Goal: Information Seeking & Learning: Learn about a topic

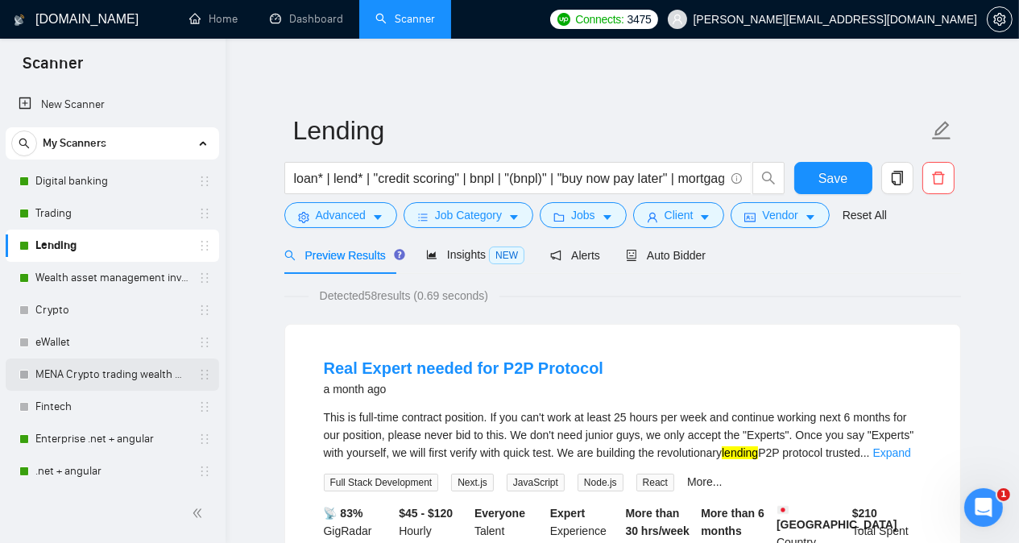
click at [84, 373] on link "MENA Crypto trading wealth manag" at bounding box center [111, 374] width 153 height 32
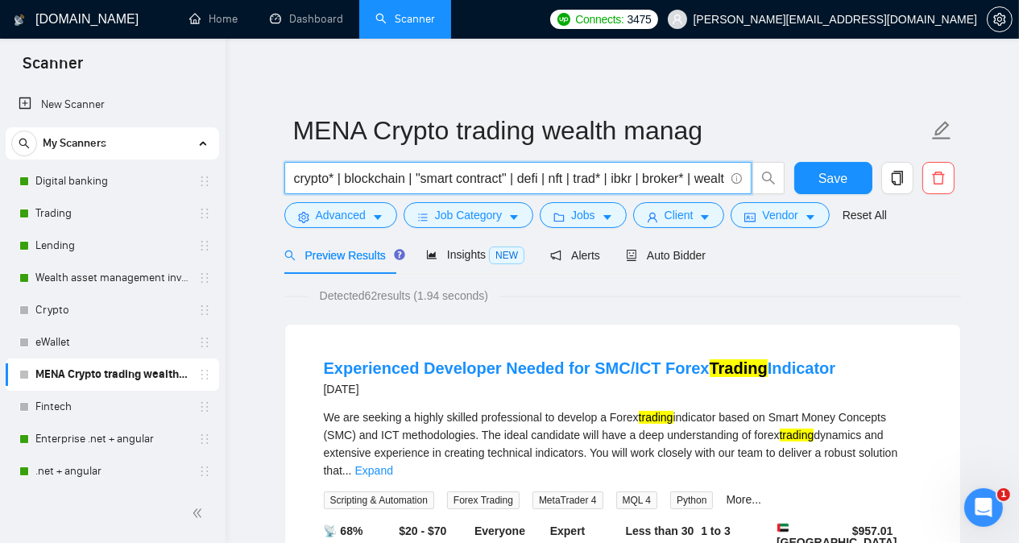
click at [710, 176] on input "crypto* | blockchain | "smart contract" | defi | nft | trad* | ibkr | broker* |…" at bounding box center [509, 178] width 430 height 20
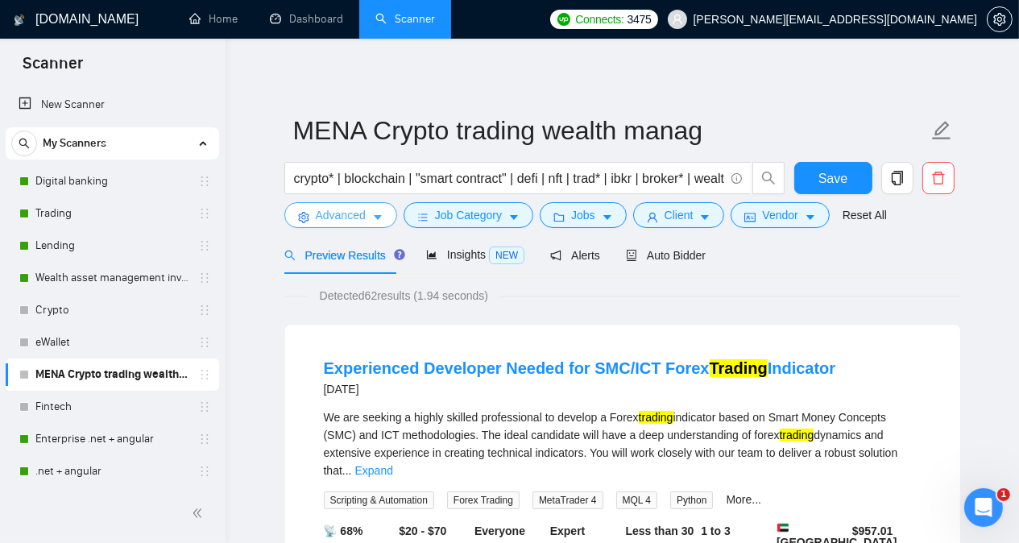
click at [326, 224] on button "Advanced" at bounding box center [340, 215] width 113 height 26
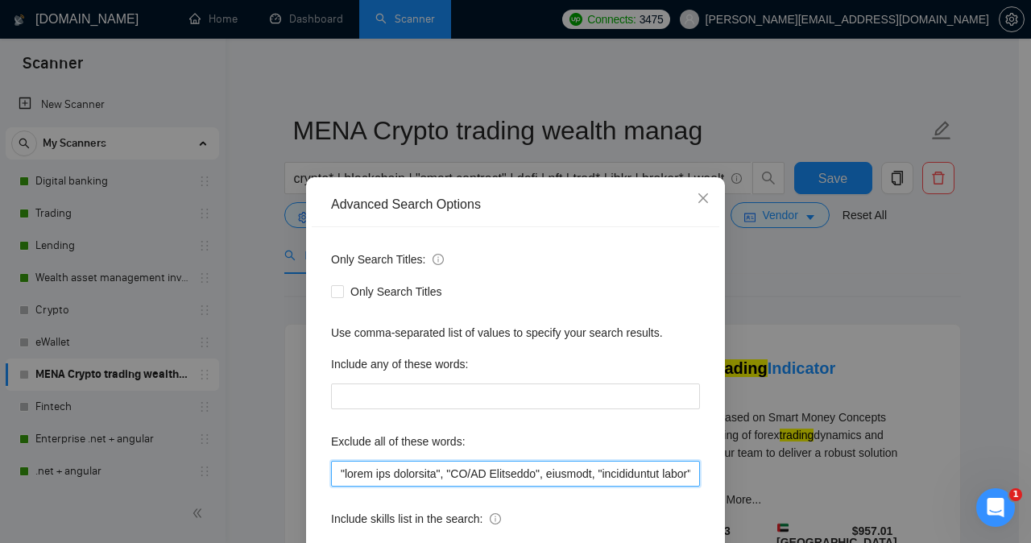
click at [620, 476] on input "text" at bounding box center [515, 474] width 369 height 26
click at [339, 473] on input "text" at bounding box center [515, 474] width 369 height 26
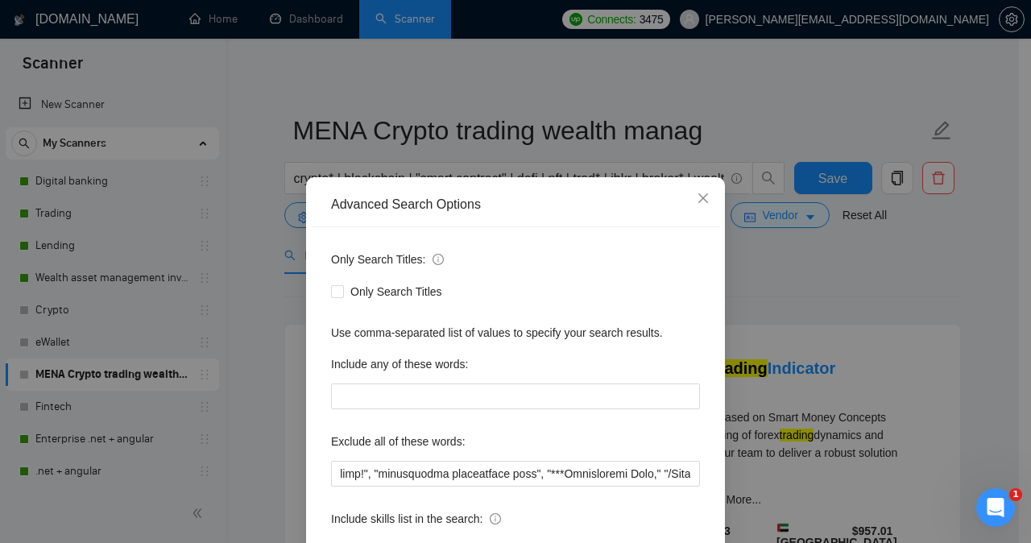
scroll to position [0, 0]
click at [478, 429] on div "Exclude all of these words:" at bounding box center [515, 444] width 369 height 32
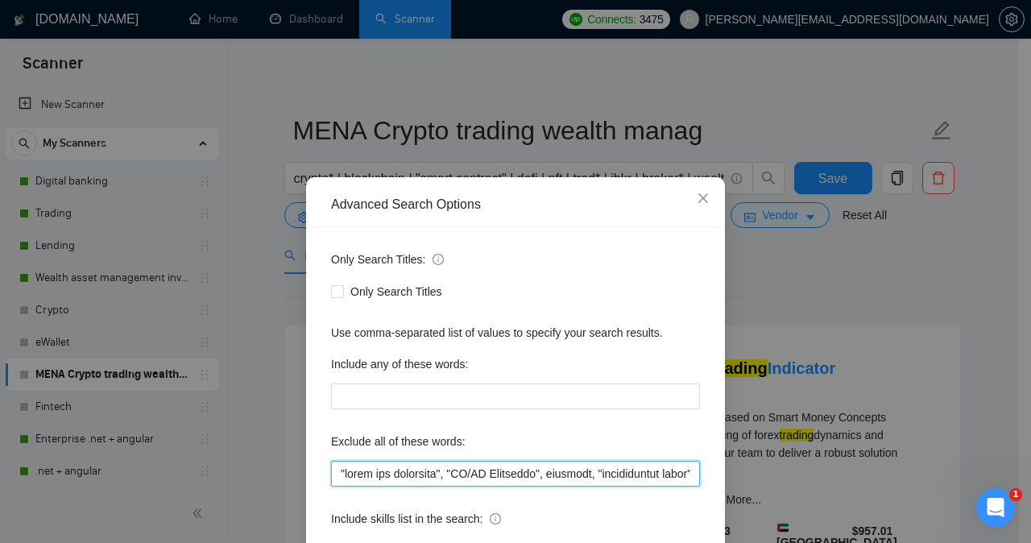
click at [489, 474] on input "text" at bounding box center [515, 474] width 369 height 26
click at [631, 479] on input "text" at bounding box center [515, 474] width 369 height 26
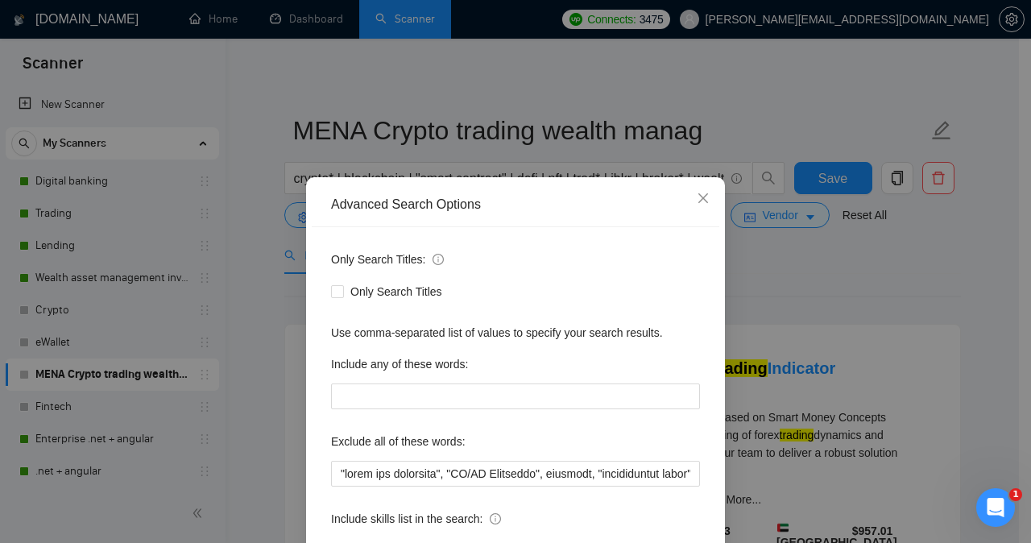
click at [842, 263] on div "Advanced Search Options Only Search Titles: Only Search Titles Use comma-separa…" at bounding box center [515, 271] width 1031 height 543
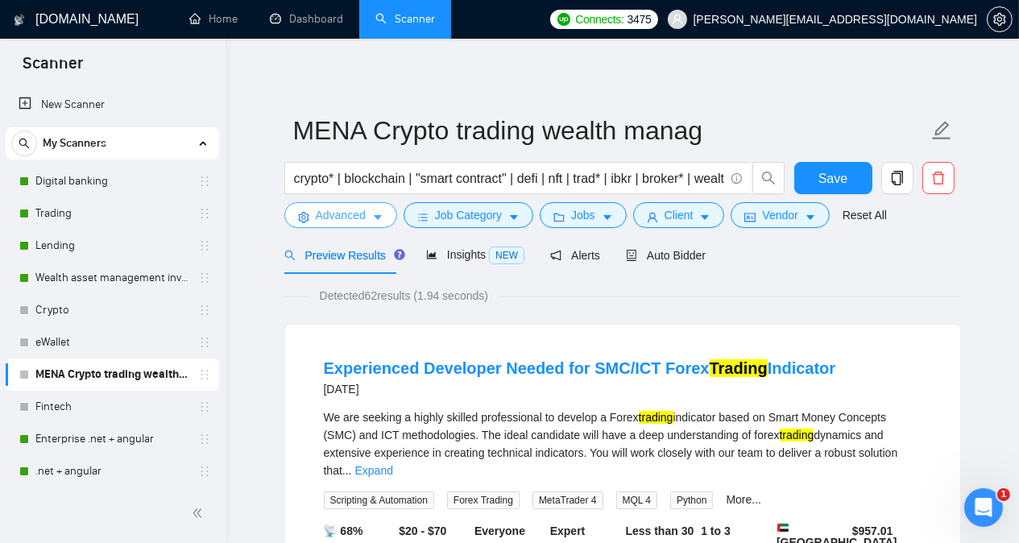
click at [350, 223] on span "Advanced" at bounding box center [341, 215] width 50 height 18
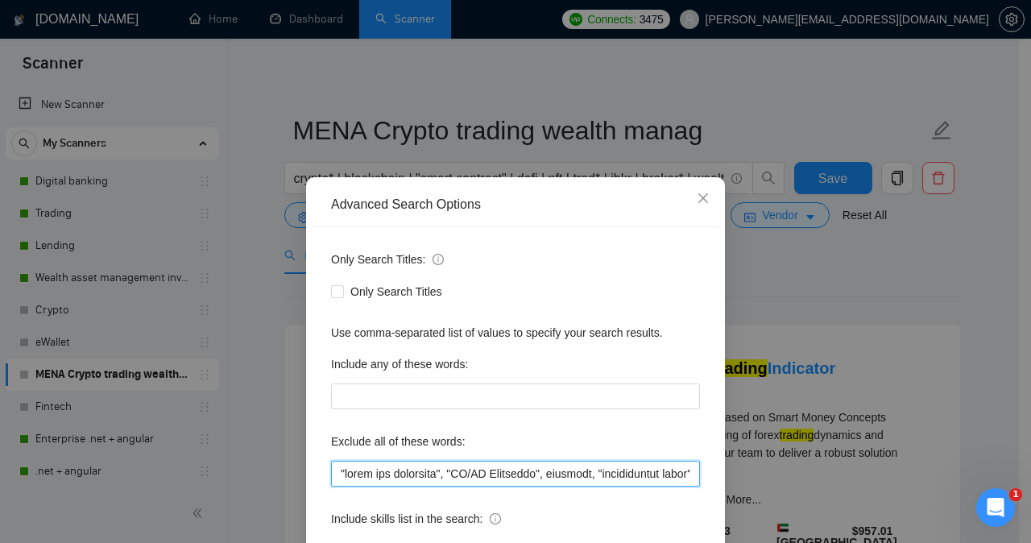
click at [399, 475] on input "text" at bounding box center [515, 474] width 369 height 26
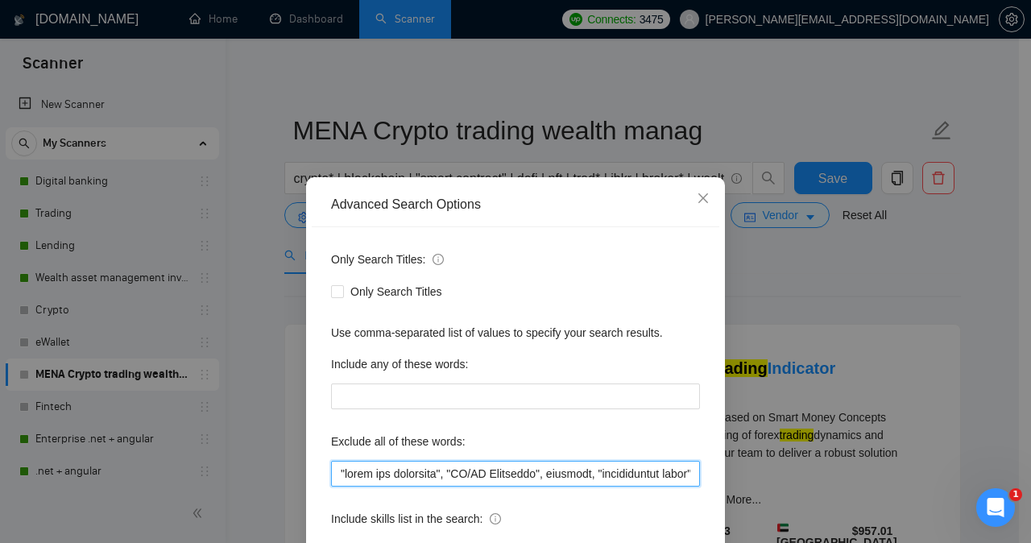
click at [399, 475] on input "text" at bounding box center [515, 474] width 369 height 26
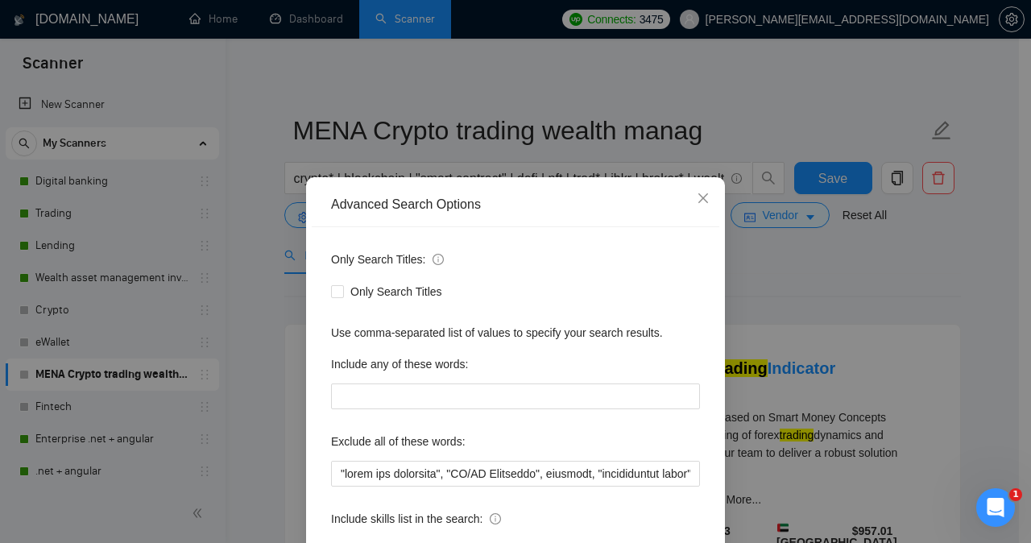
click at [782, 259] on div "Advanced Search Options Only Search Titles: Only Search Titles Use comma-separa…" at bounding box center [515, 271] width 1031 height 543
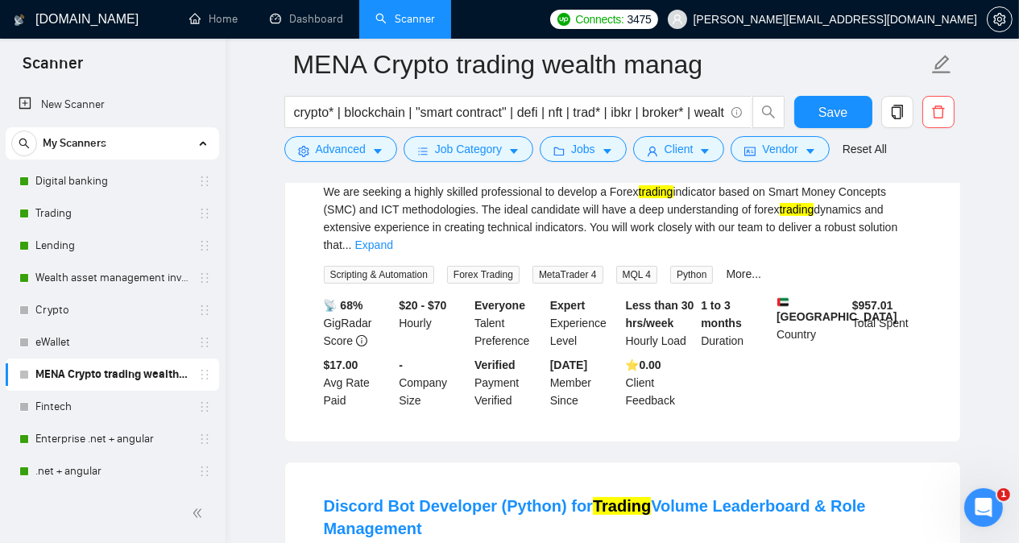
scroll to position [290, 0]
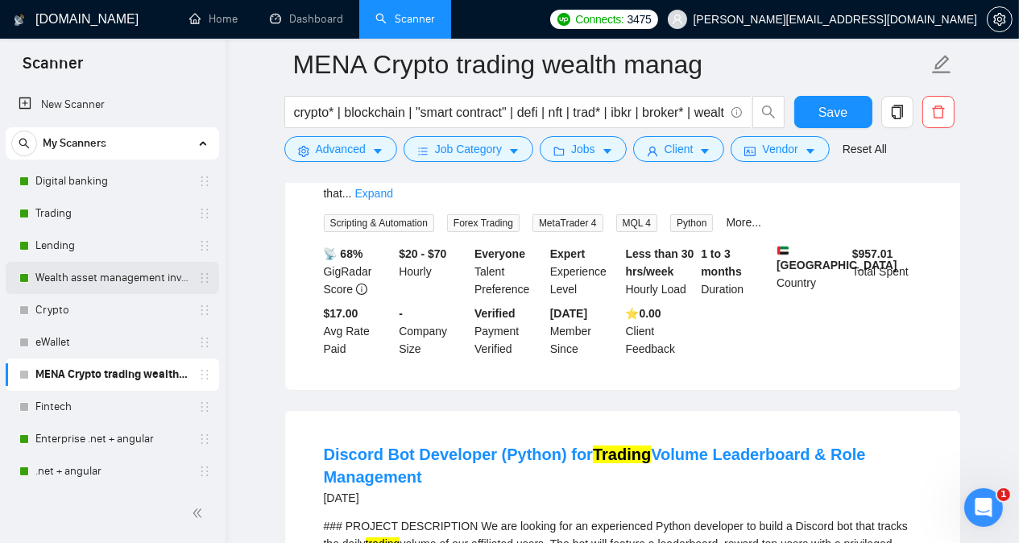
click at [106, 271] on link "Wealth asset management investment" at bounding box center [111, 278] width 153 height 32
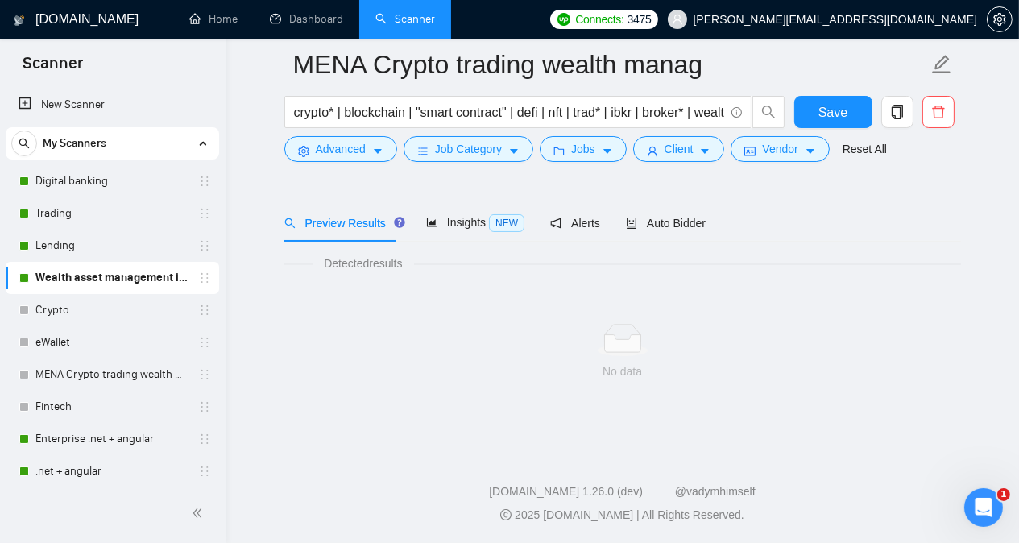
scroll to position [44, 0]
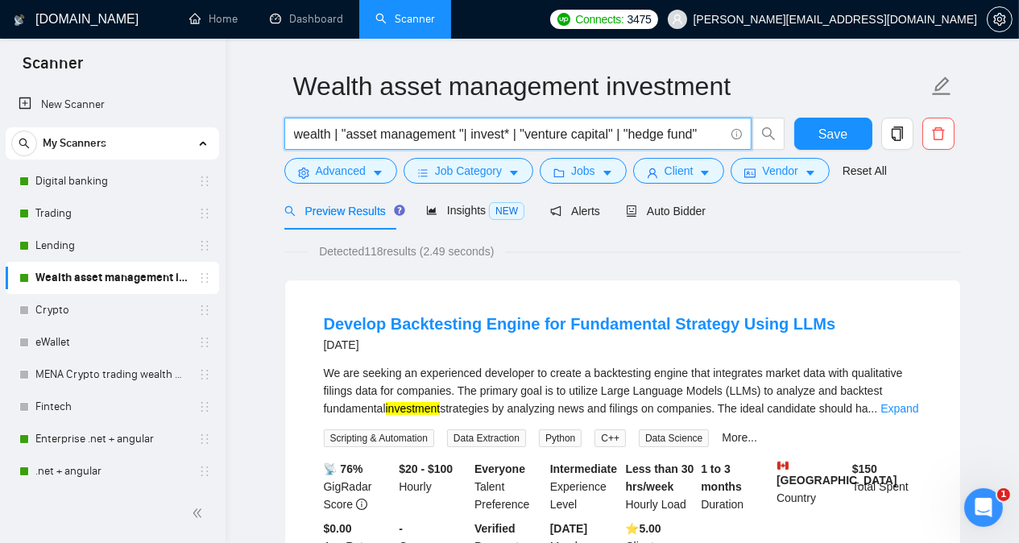
drag, startPoint x: 700, startPoint y: 133, endPoint x: 275, endPoint y: 118, distance: 424.7
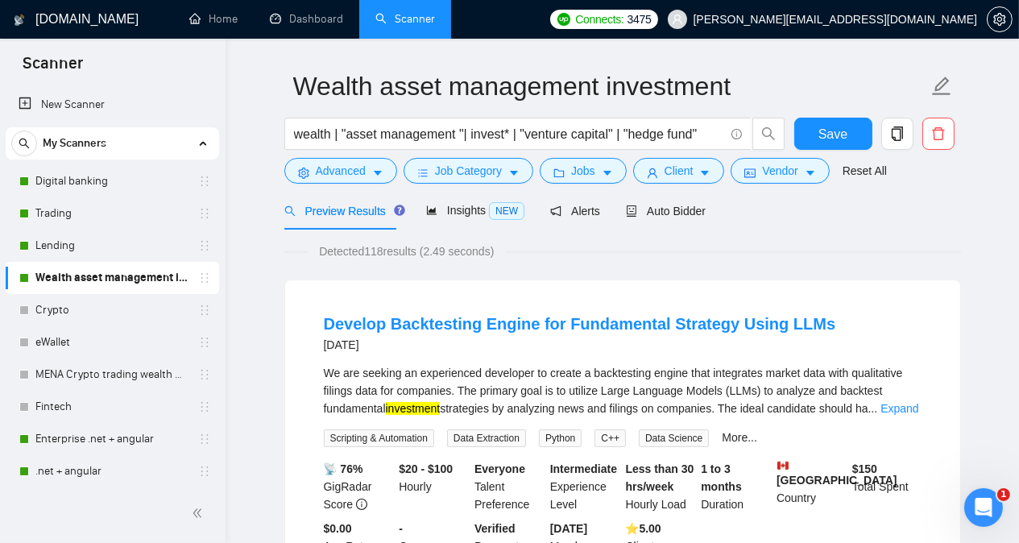
click at [125, 377] on link "MENA Crypto trading wealth manag" at bounding box center [111, 374] width 153 height 32
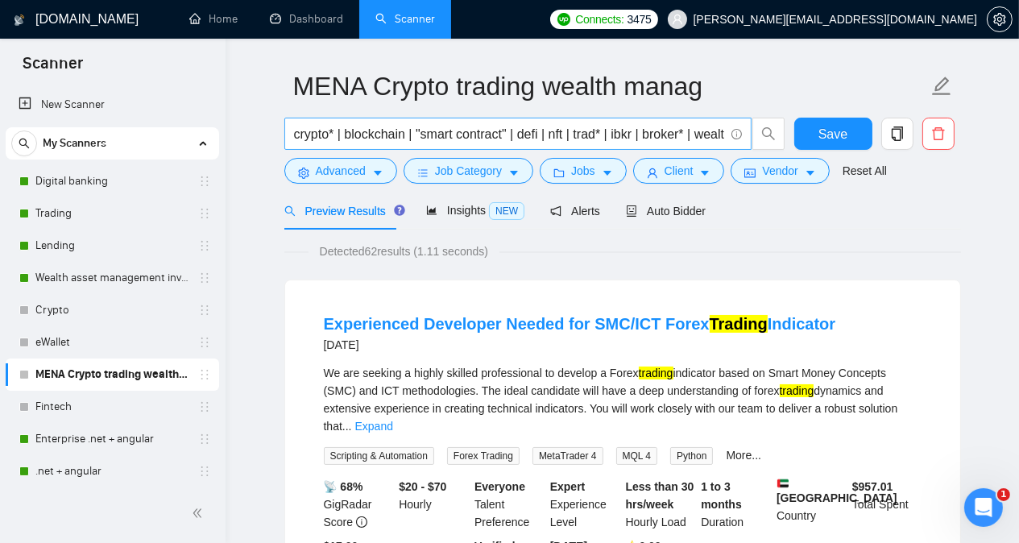
click at [701, 134] on input "crypto* | blockchain | "smart contract" | defi | nft | trad* | ibkr | broker* |…" at bounding box center [509, 134] width 430 height 20
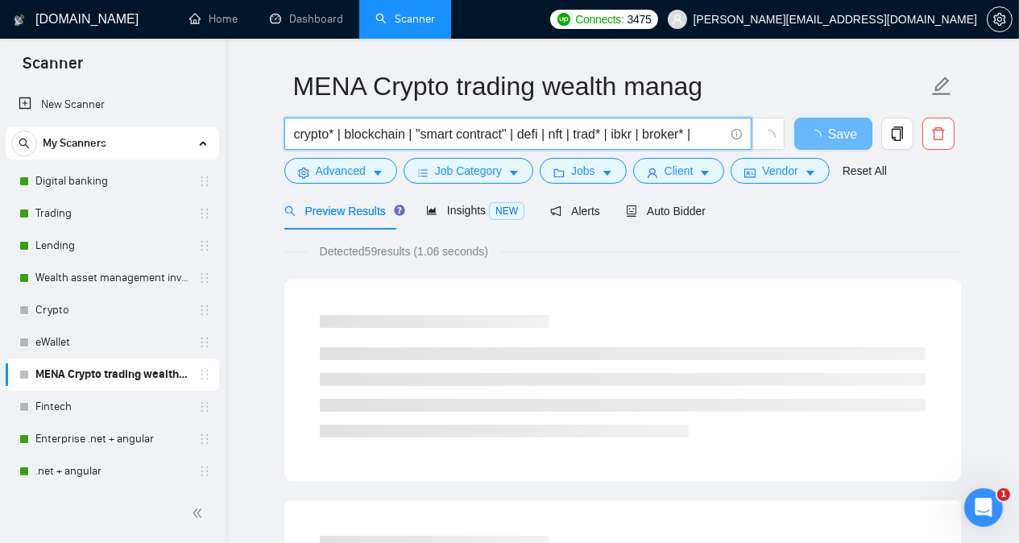
paste input "wealth | "asset management "| invest* | "venture capital" | "hedge fund""
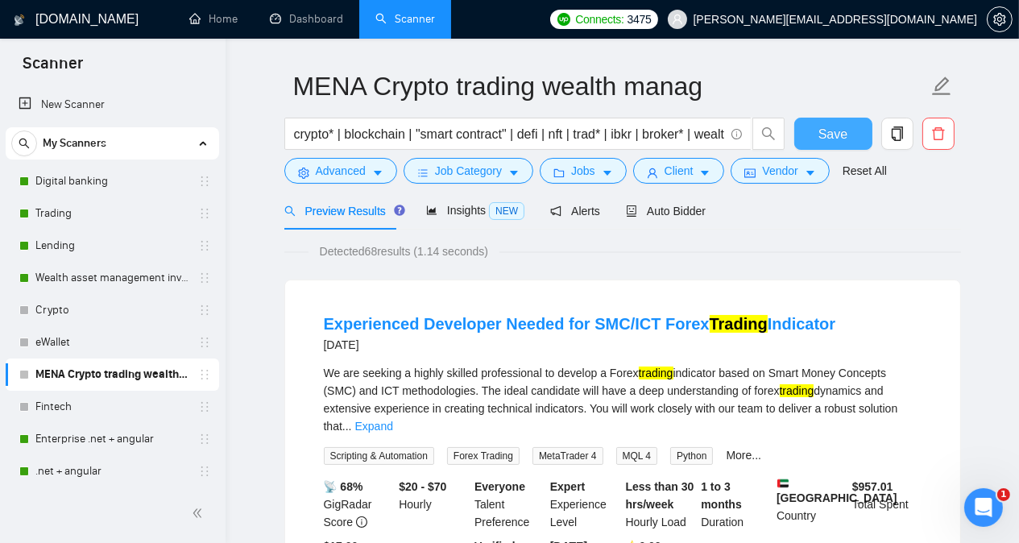
click at [817, 139] on button "Save" at bounding box center [833, 134] width 78 height 32
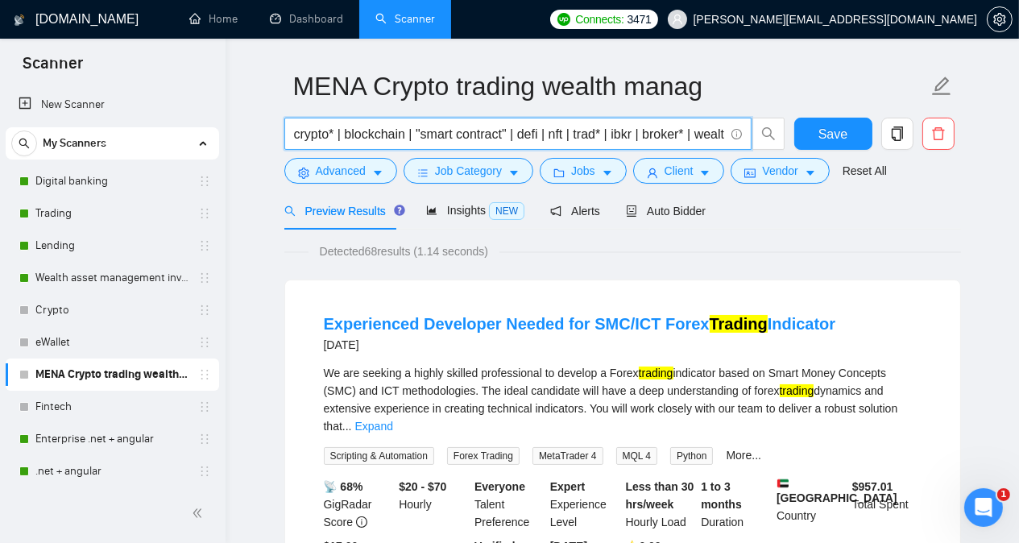
click at [706, 133] on input "crypto* | blockchain | "smart contract" | defi | nft | trad* | ibkr | broker* |…" at bounding box center [509, 134] width 430 height 20
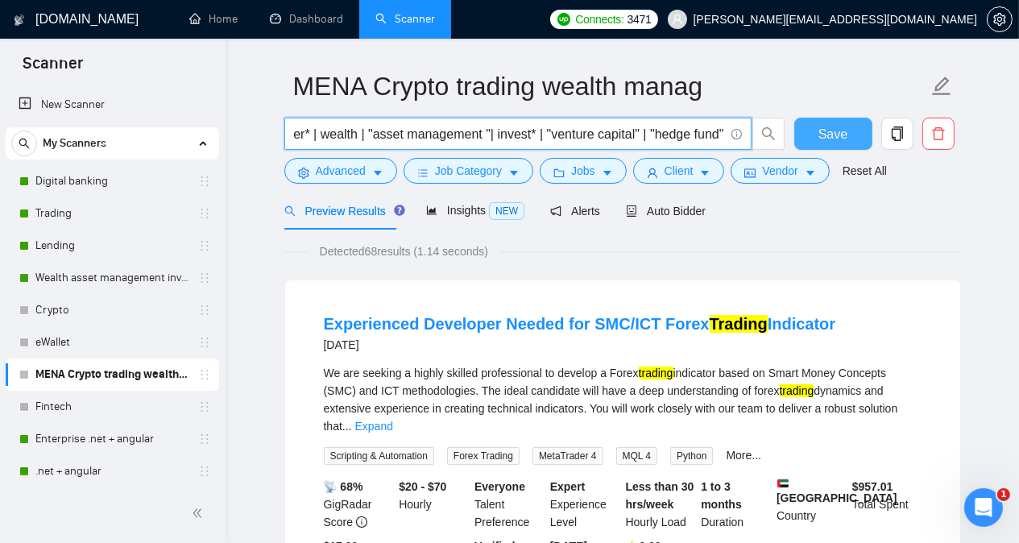
type input "crypto* | blockchain | "smart contract" | defi | nft | trad* | ibkr | broker* |…"
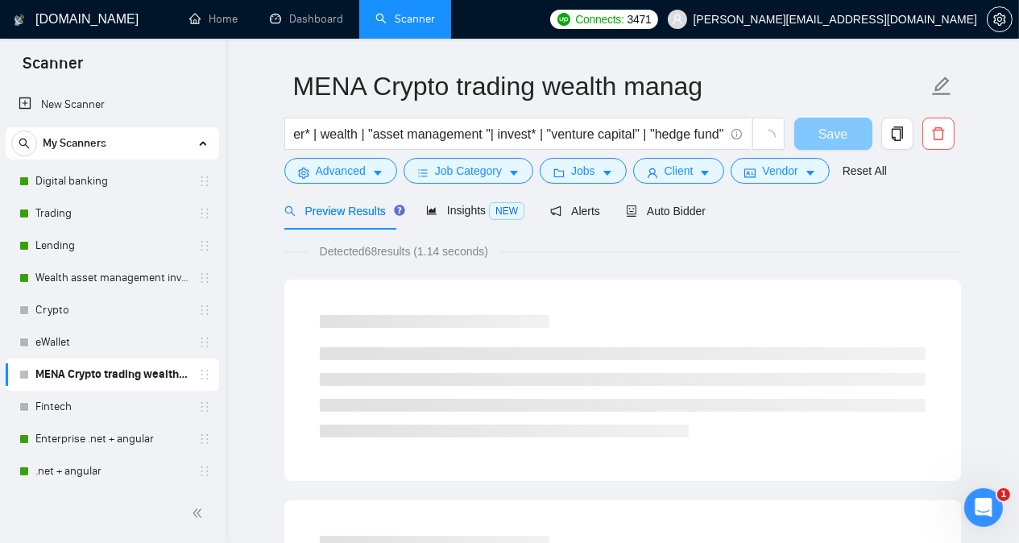
scroll to position [0, 0]
click at [838, 130] on span "Save" at bounding box center [832, 134] width 29 height 20
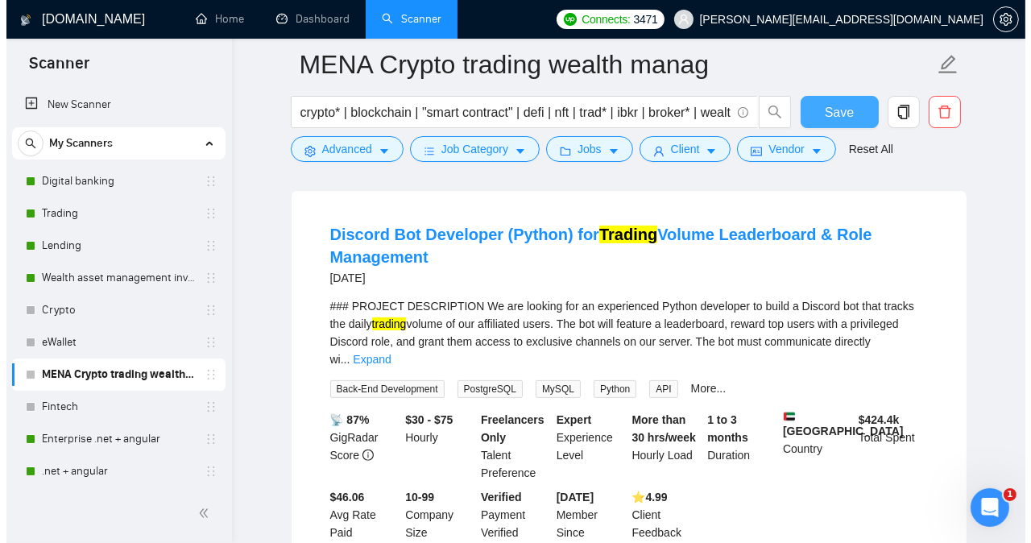
scroll to position [527, 0]
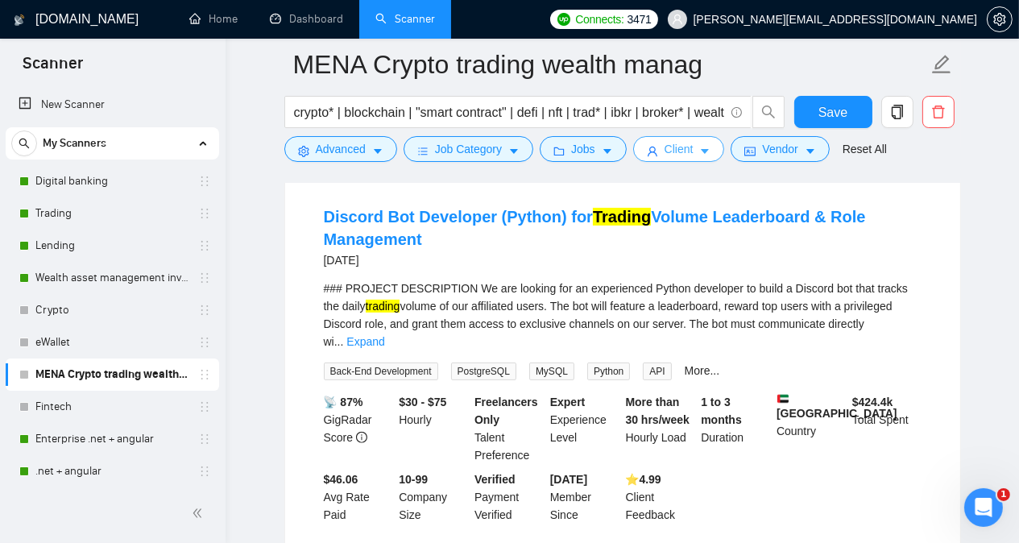
click at [664, 155] on span "Client" at bounding box center [678, 149] width 29 height 18
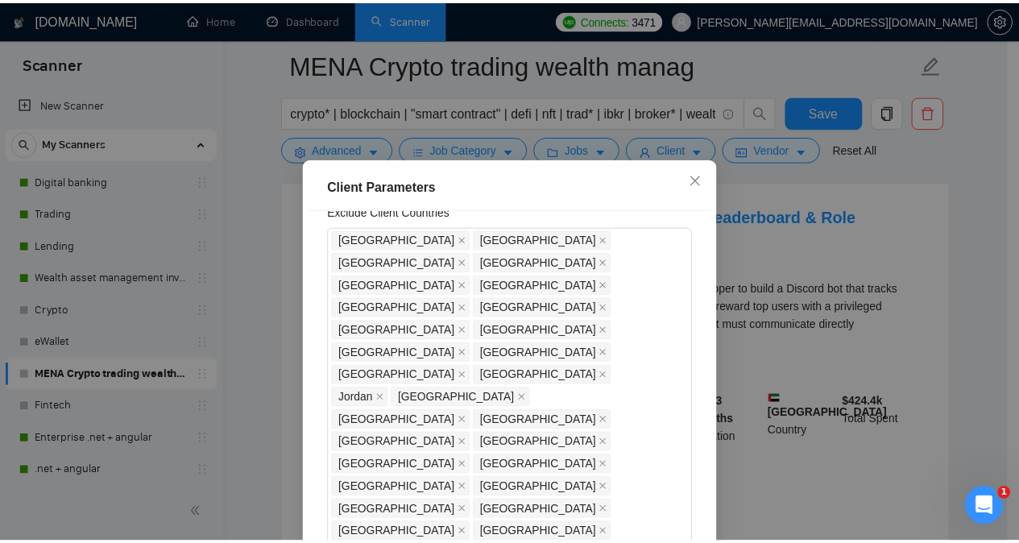
scroll to position [127, 0]
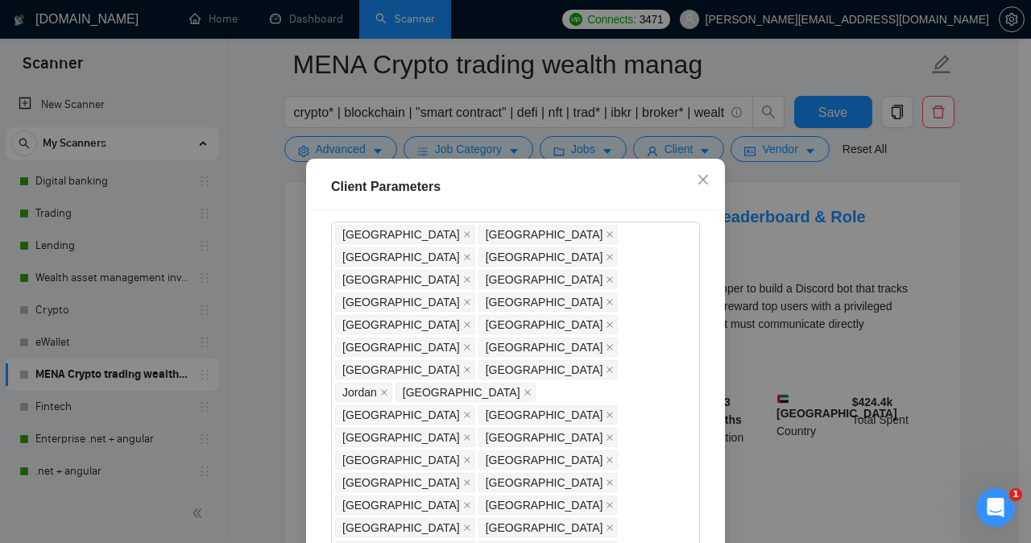
click at [865, 236] on div "Client Parameters Client Location Include Client Countries Select Exclude Clien…" at bounding box center [515, 271] width 1031 height 543
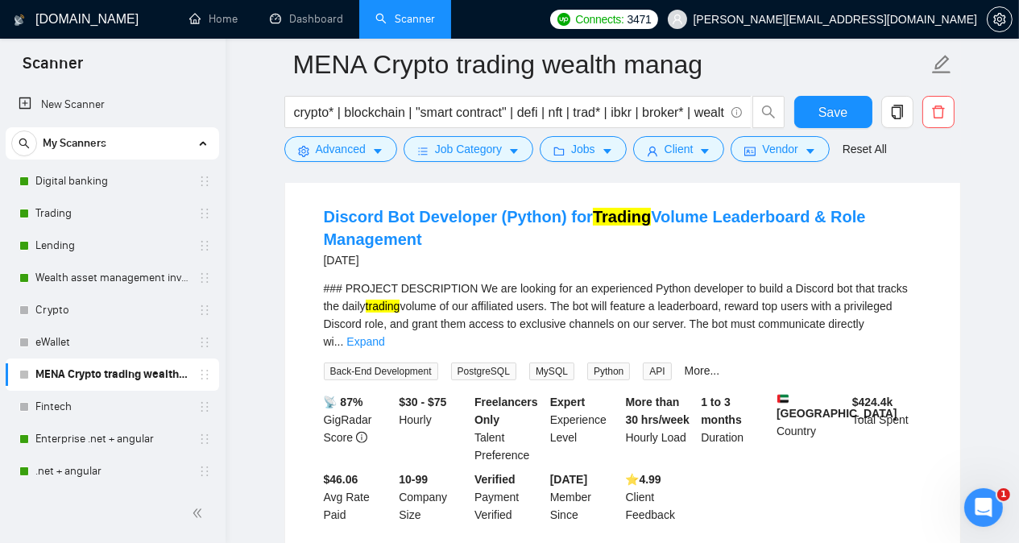
click at [384, 335] on link "Expand" at bounding box center [365, 341] width 38 height 13
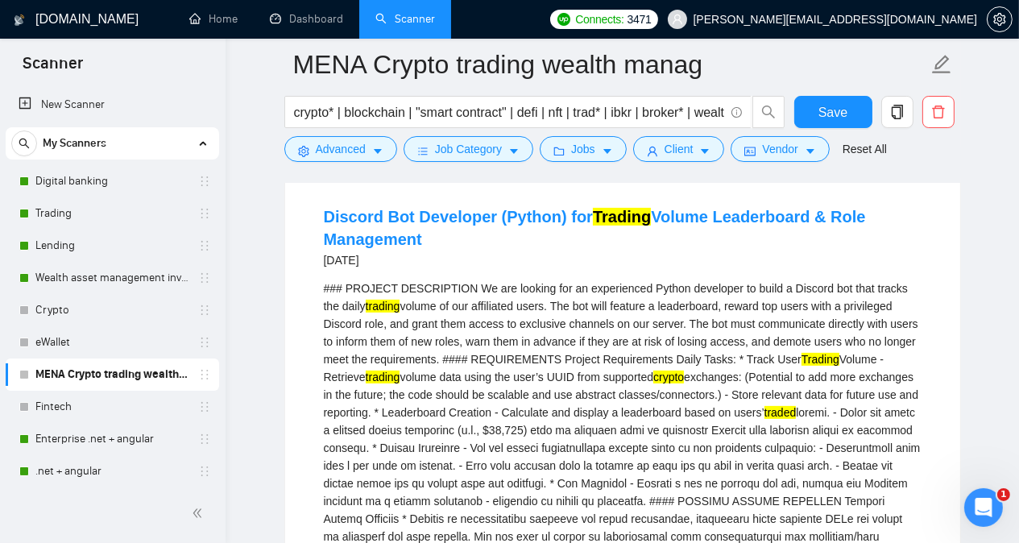
click at [952, 314] on div "Discord Bot Developer (Python) for Trading Volume Leaderboard & Role Management…" at bounding box center [622, 532] width 675 height 719
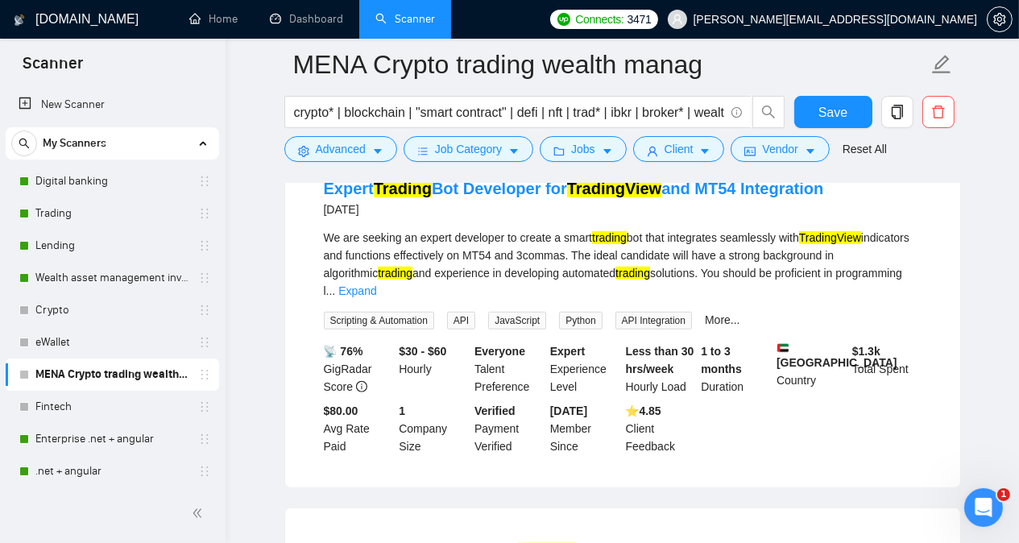
scroll to position [1333, 0]
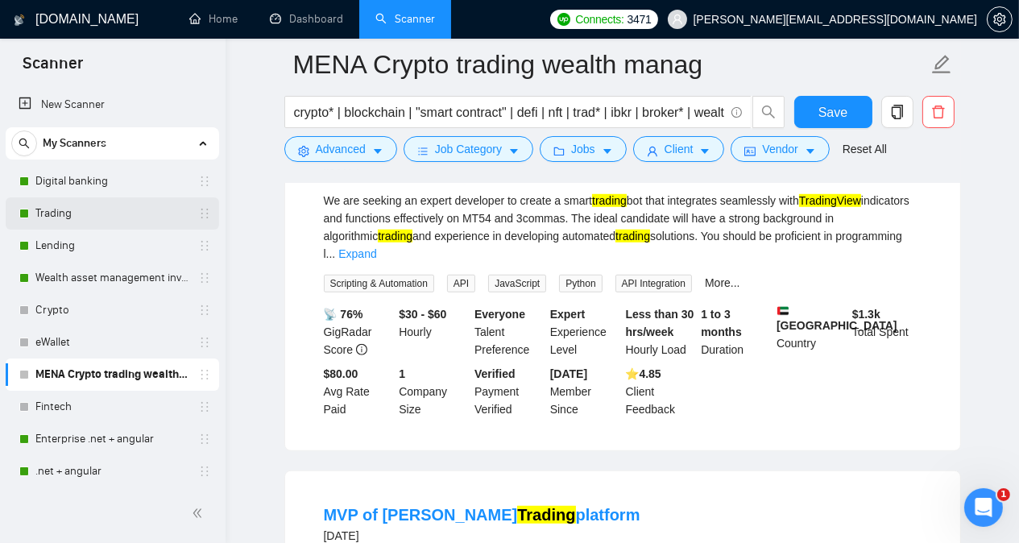
click at [122, 209] on link "Trading" at bounding box center [111, 213] width 153 height 32
click at [828, 110] on span "Save" at bounding box center [832, 112] width 29 height 20
click at [110, 213] on link "Trading" at bounding box center [111, 213] width 153 height 32
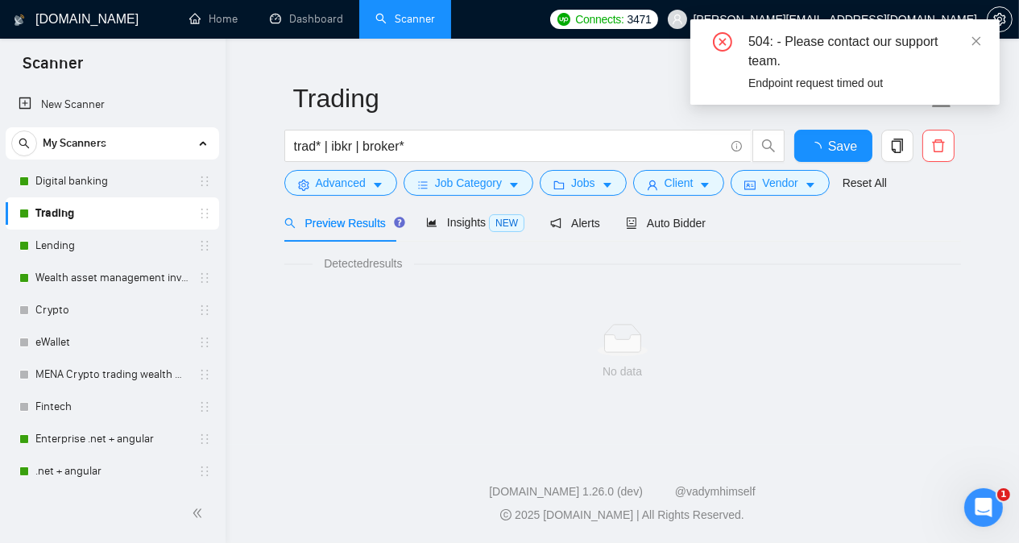
scroll to position [31, 0]
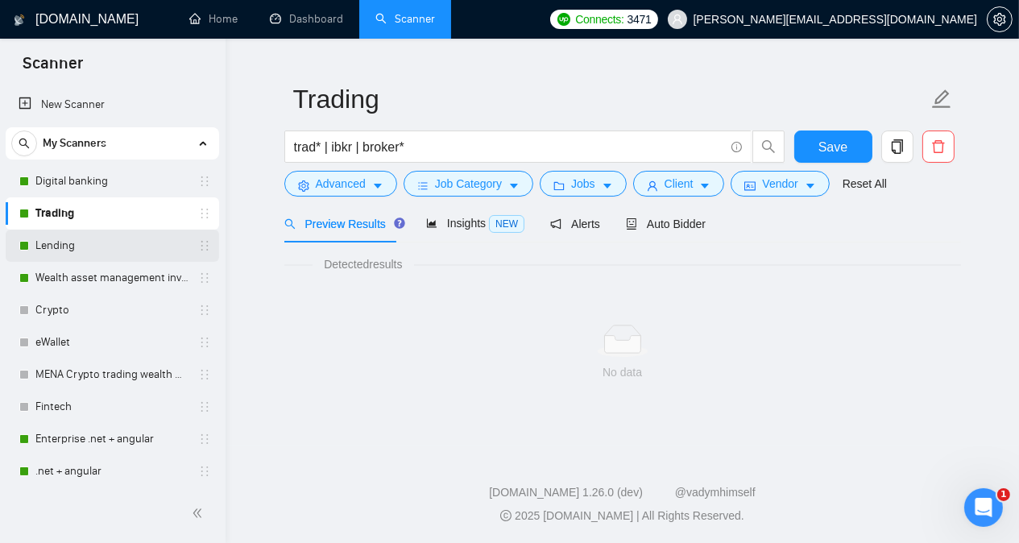
click at [97, 242] on link "Lending" at bounding box center [111, 246] width 153 height 32
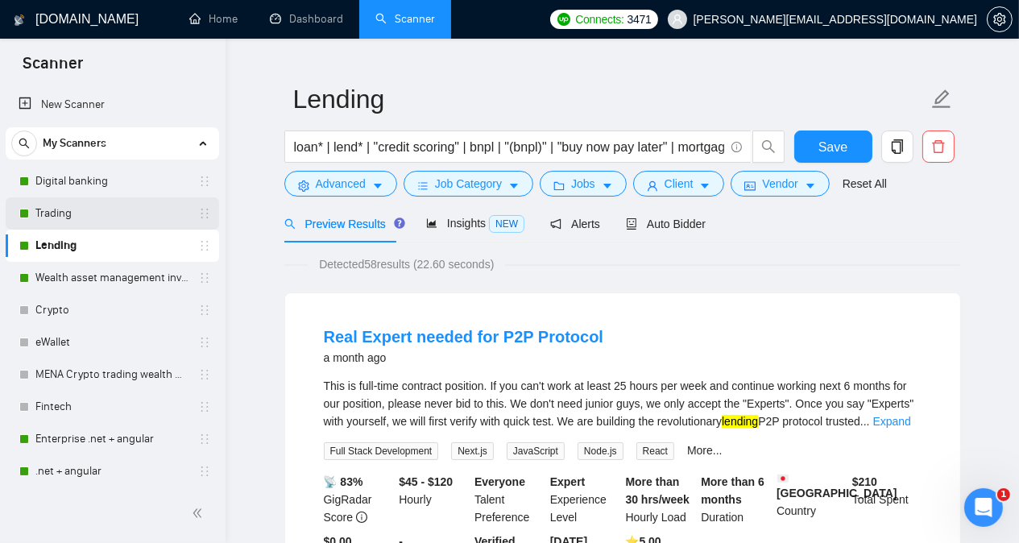
click at [72, 217] on link "Trading" at bounding box center [111, 213] width 153 height 32
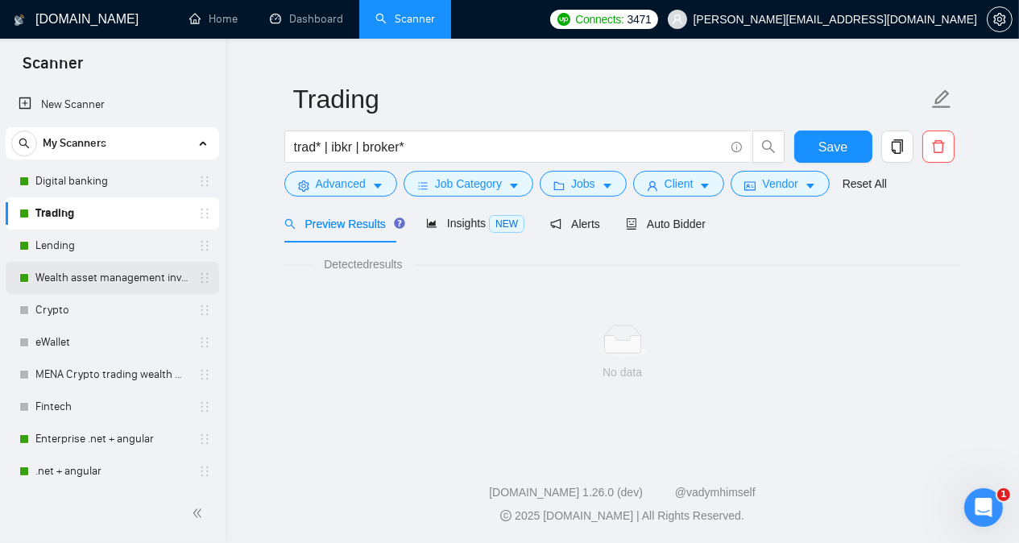
click at [95, 288] on link "Wealth asset management investment" at bounding box center [111, 278] width 153 height 32
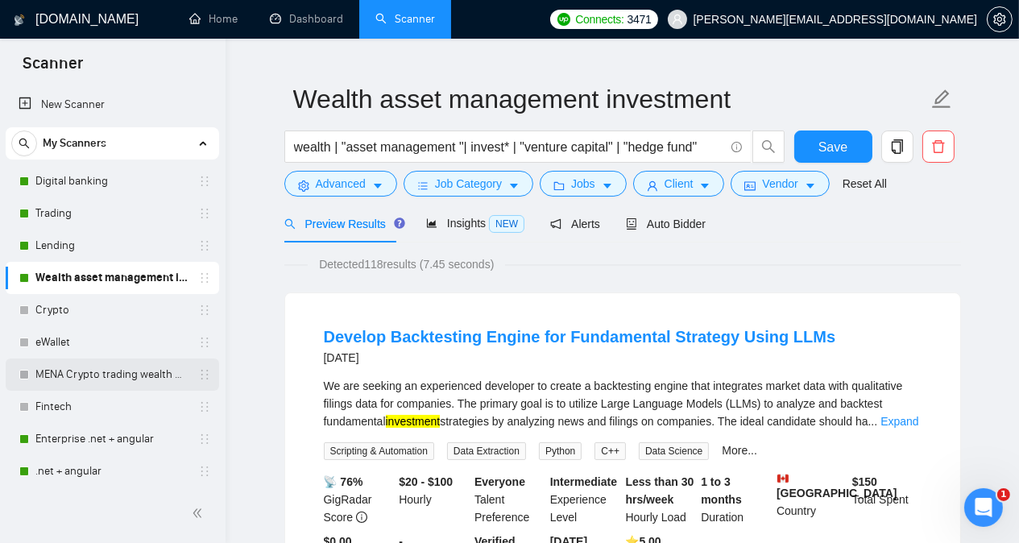
click at [92, 376] on link "MENA Crypto trading wealth manag" at bounding box center [111, 374] width 153 height 32
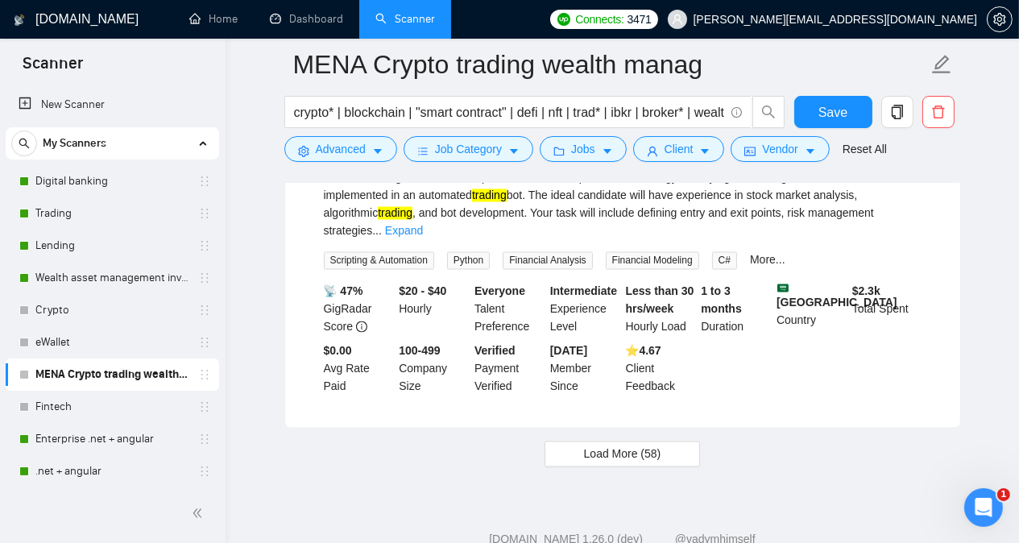
scroll to position [3457, 0]
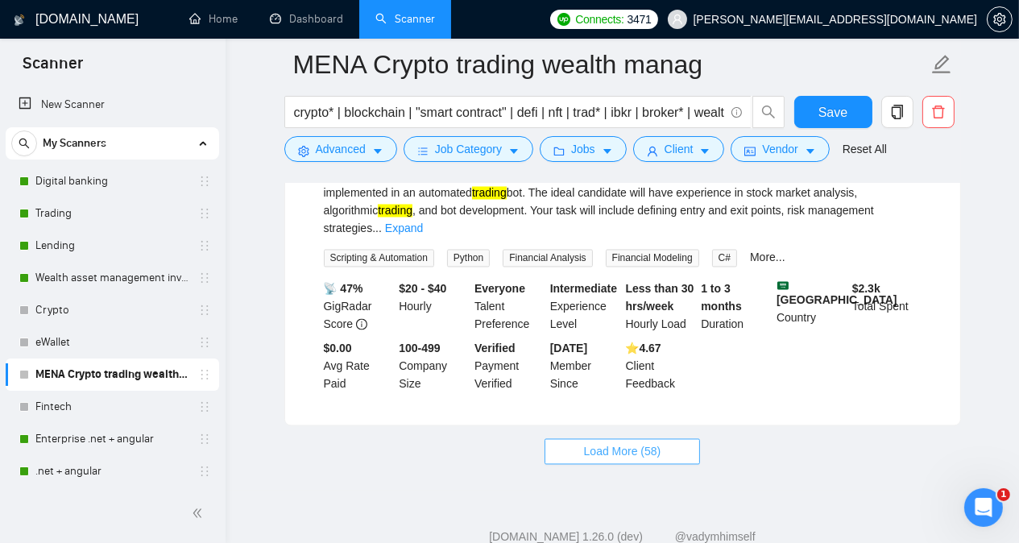
click at [619, 443] on span "Load More (58)" at bounding box center [622, 452] width 77 height 18
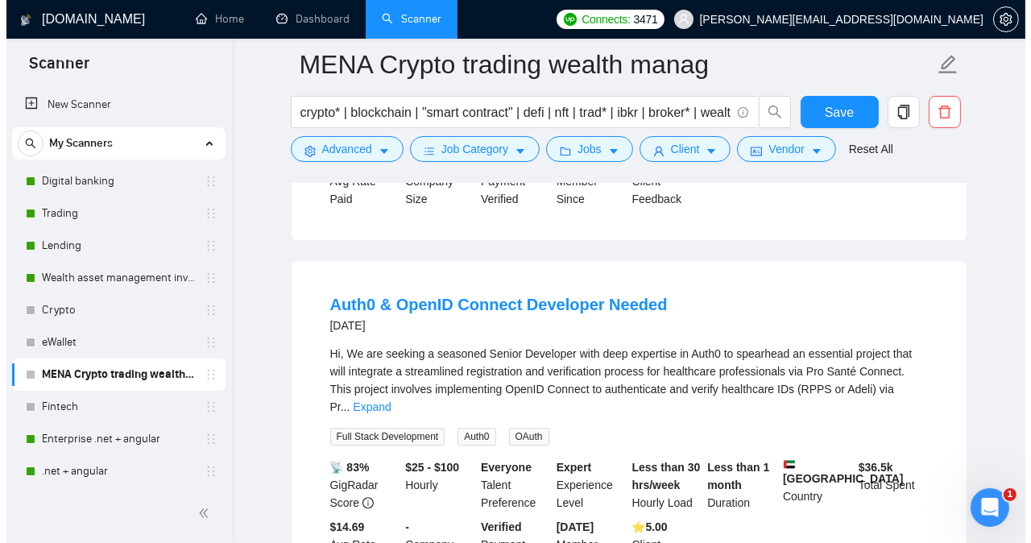
scroll to position [4391, 0]
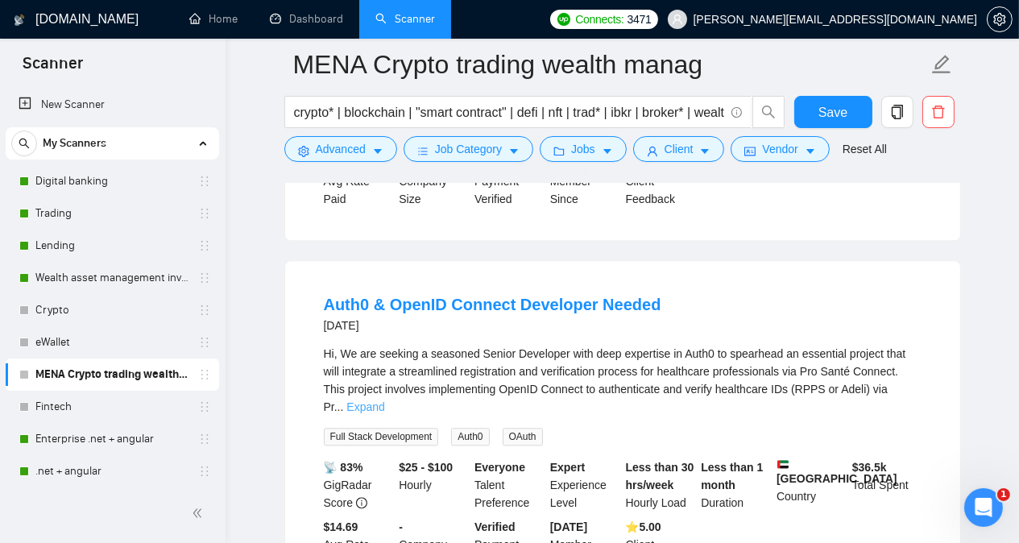
click at [384, 400] on link "Expand" at bounding box center [365, 406] width 38 height 13
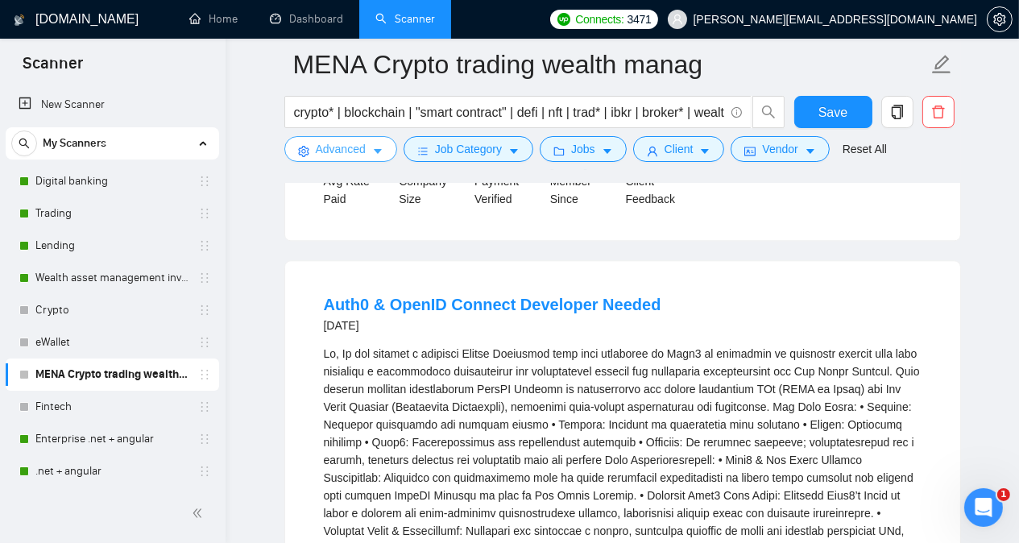
click at [375, 152] on icon "caret-down" at bounding box center [378, 152] width 8 height 5
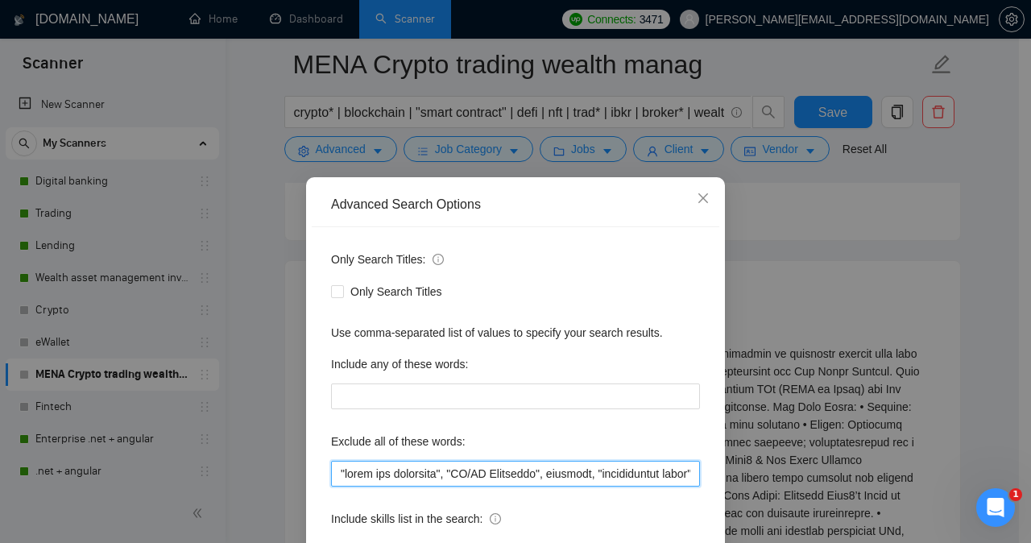
click at [333, 473] on input "text" at bounding box center [515, 474] width 369 height 26
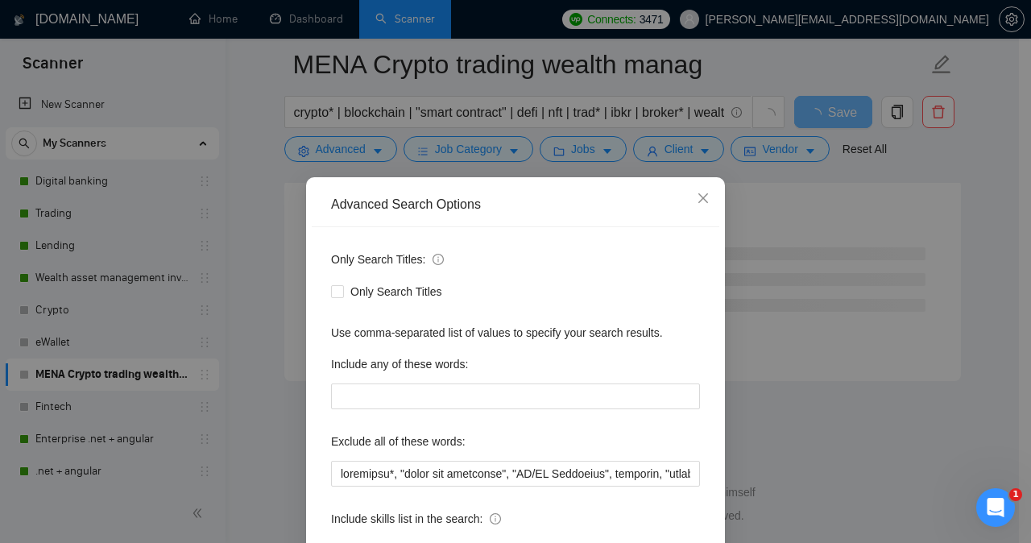
scroll to position [126, 0]
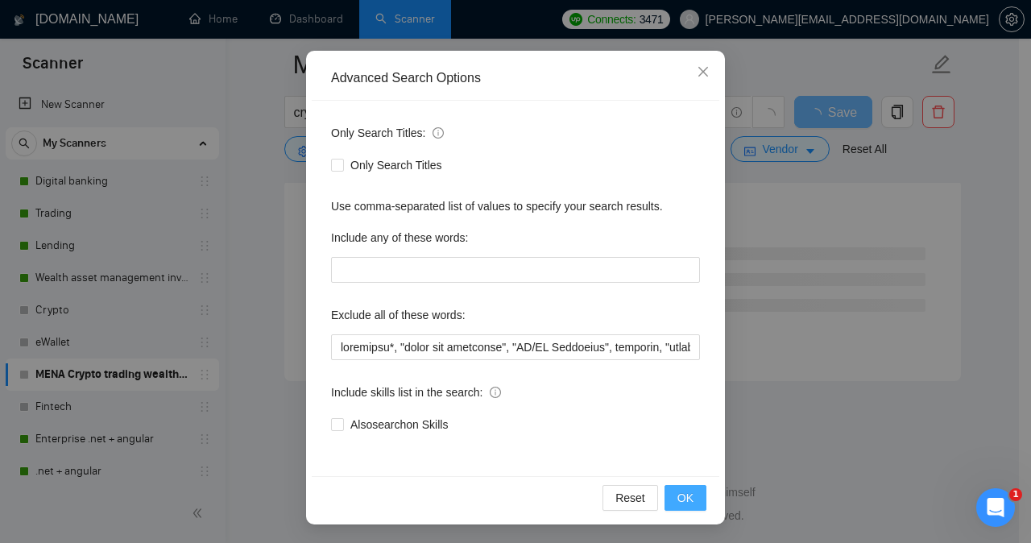
click at [680, 487] on button "OK" at bounding box center [685, 498] width 42 height 26
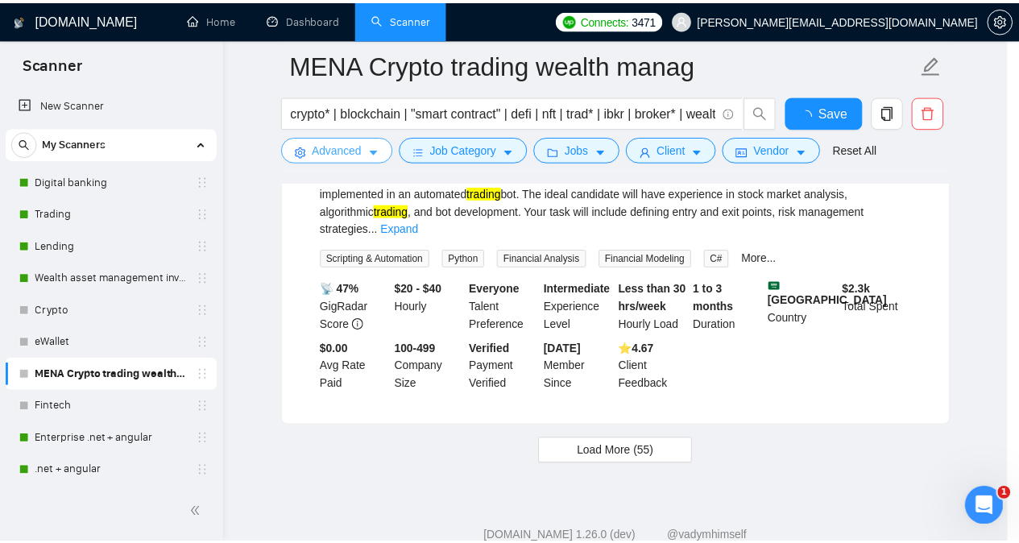
scroll to position [0, 0]
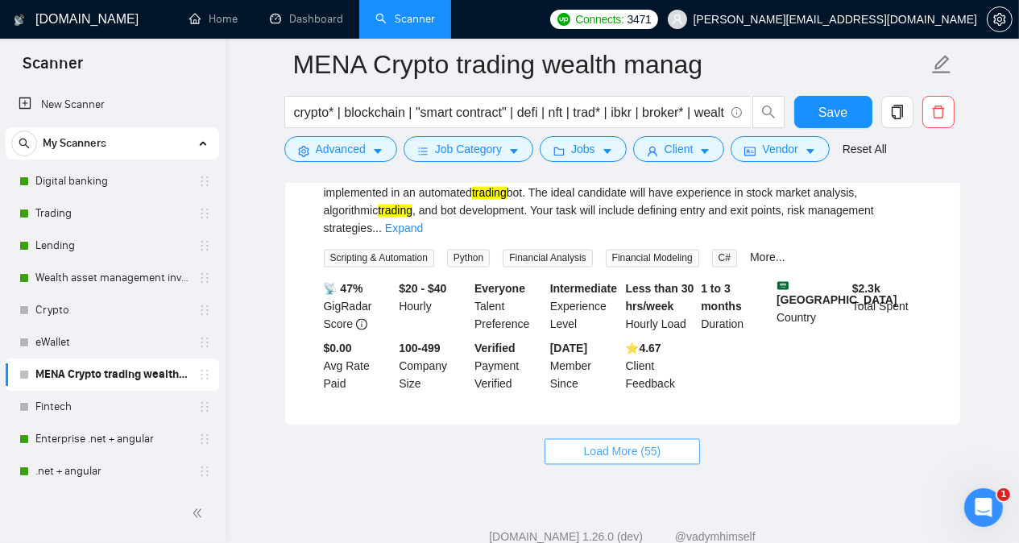
click at [647, 443] on span "Load More (55)" at bounding box center [622, 452] width 77 height 18
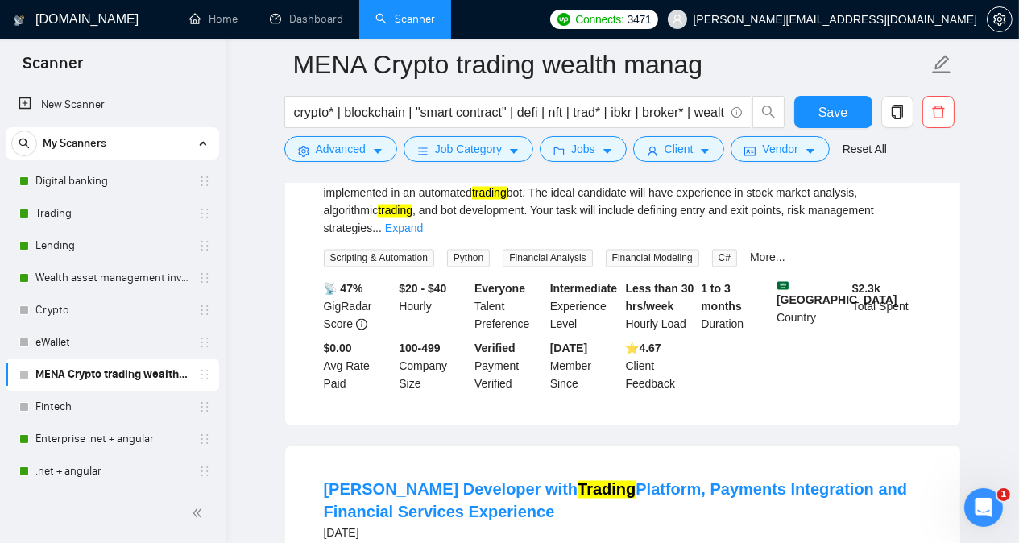
click at [985, 226] on main "MENA Crypto trading wealth manag crypto* | blockchain | "smart contract" | defi…" at bounding box center [622, 327] width 742 height 7441
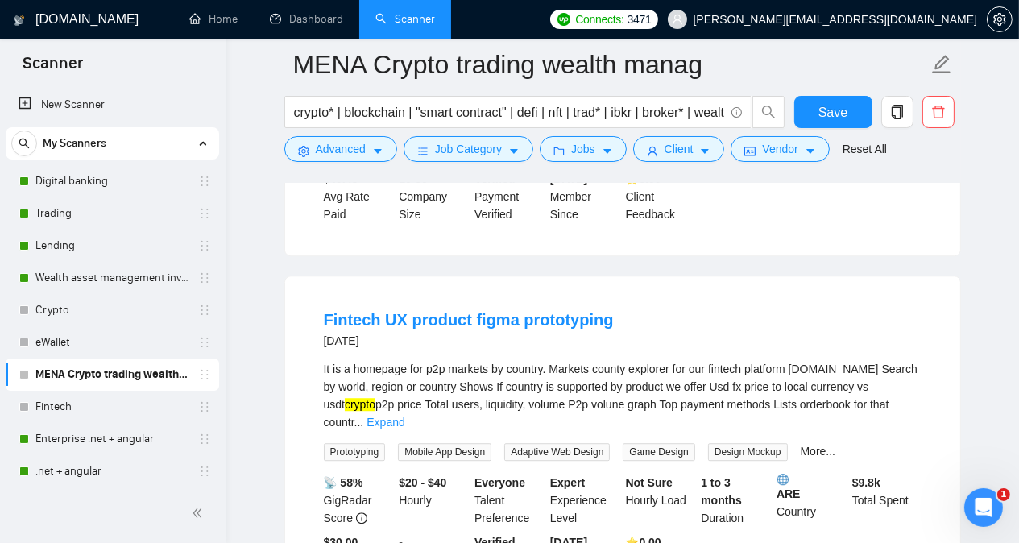
scroll to position [5068, 0]
click at [404, 415] on link "Expand" at bounding box center [385, 421] width 38 height 13
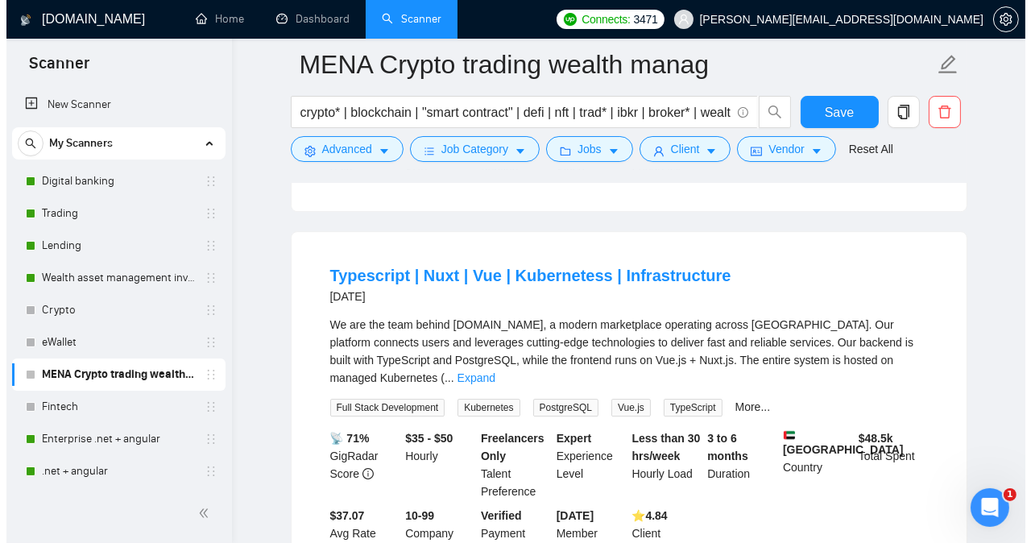
scroll to position [5905, 0]
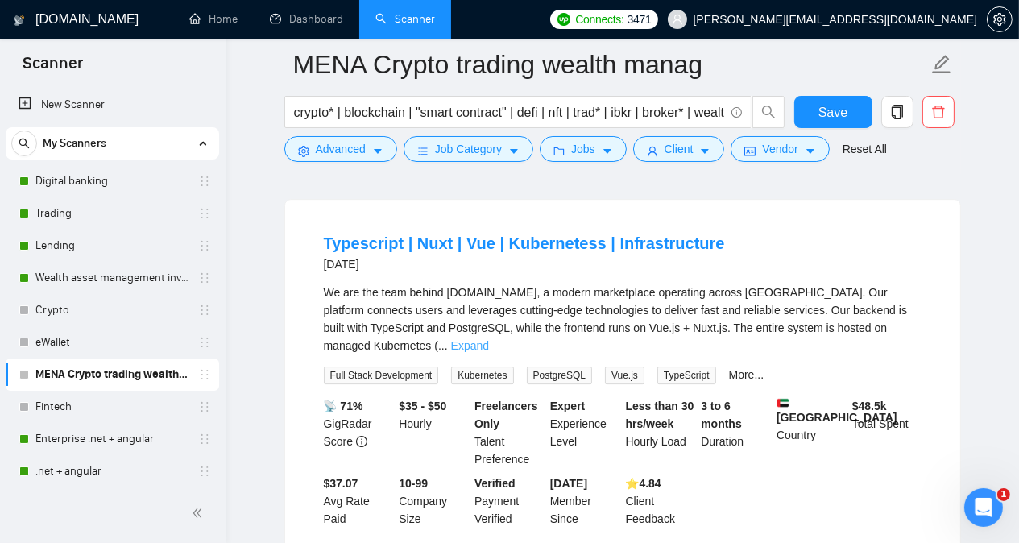
click at [489, 339] on link "Expand" at bounding box center [470, 345] width 38 height 13
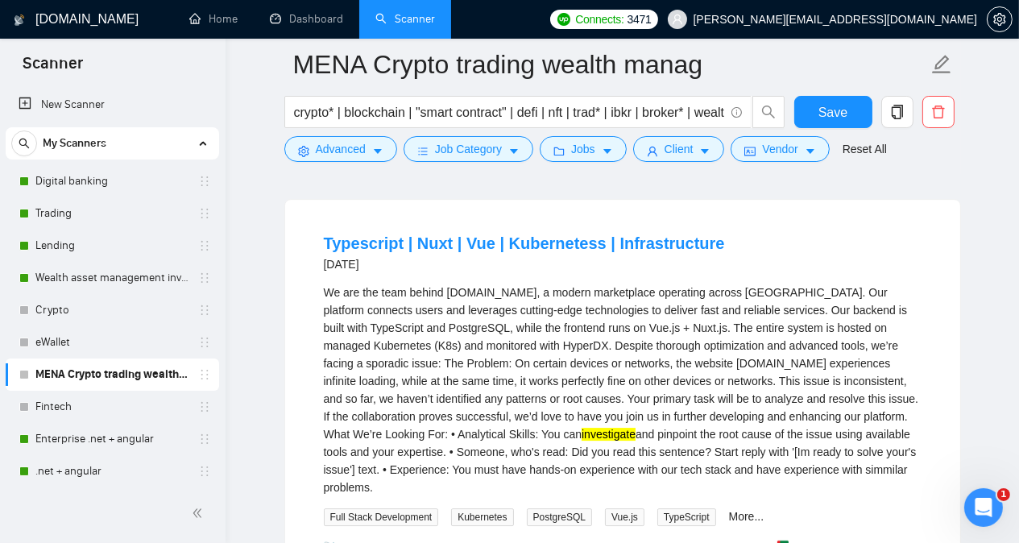
click at [581, 428] on mark "investigate" at bounding box center [608, 434] width 54 height 13
copy mark "investigate"
click at [342, 147] on span "Advanced" at bounding box center [341, 149] width 50 height 18
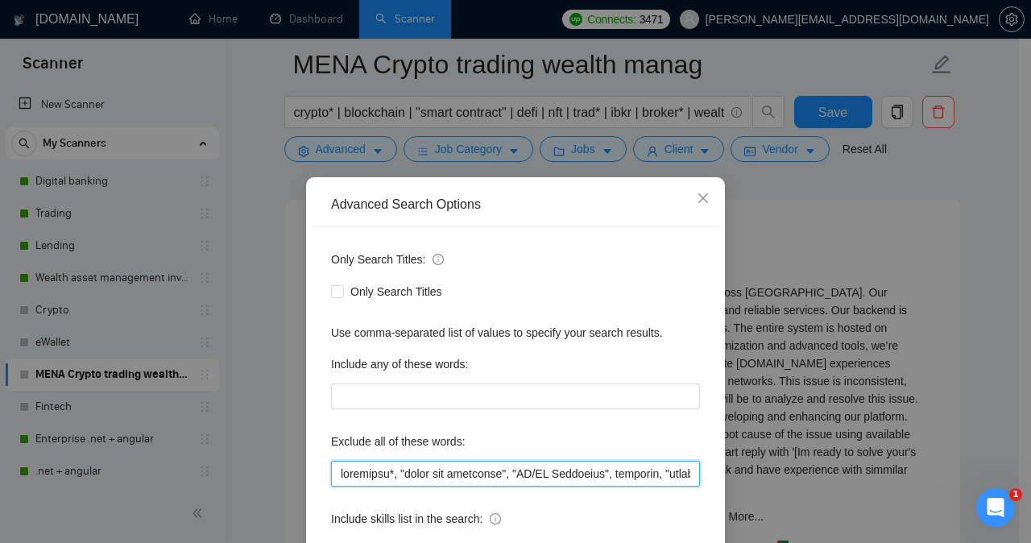
click at [333, 471] on input "text" at bounding box center [515, 474] width 369 height 26
paste input "investigate"
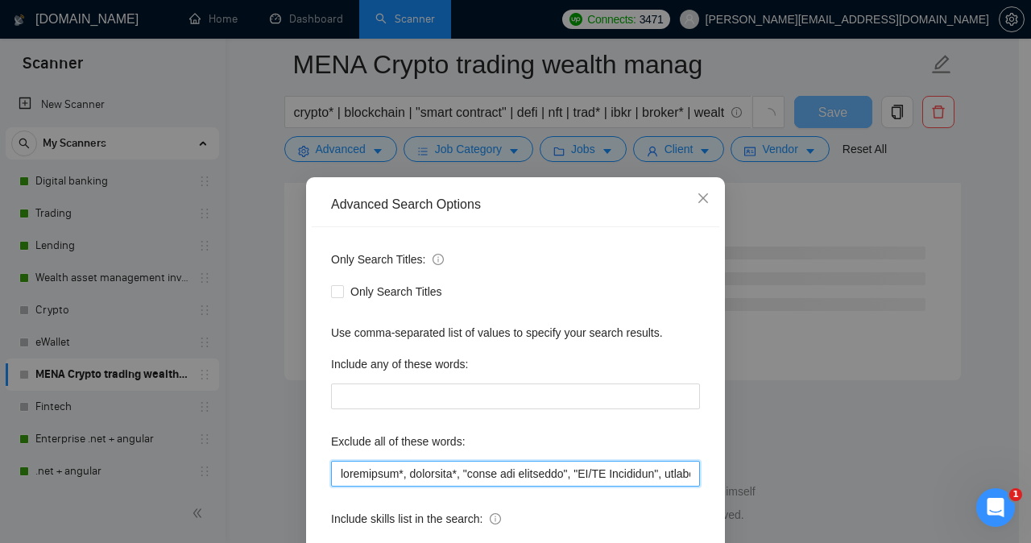
scroll to position [4349, 0]
type input "loremipsum*, dolorsita*, "conse adi elitseddo", "EI/TE Incididun", utlabore, "e…"
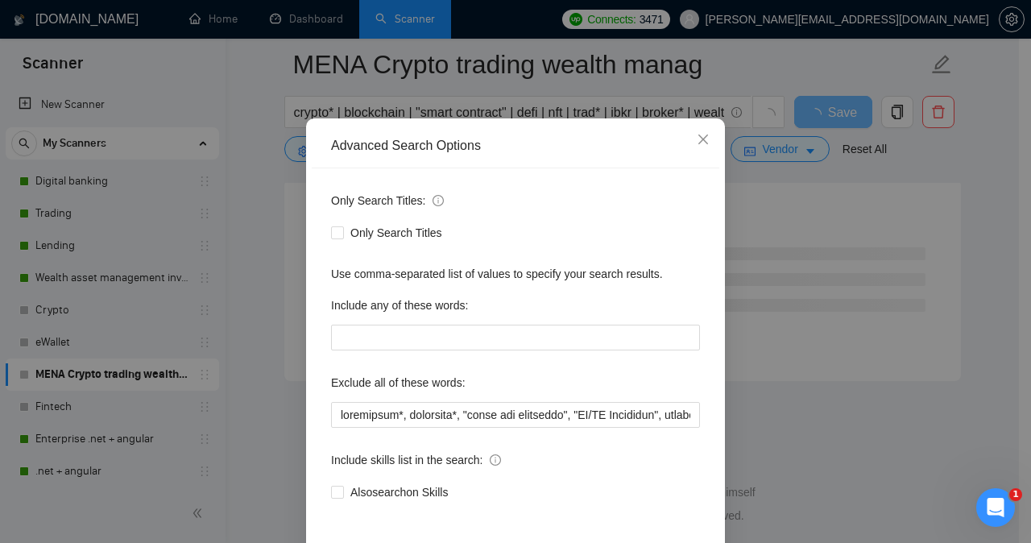
scroll to position [126, 0]
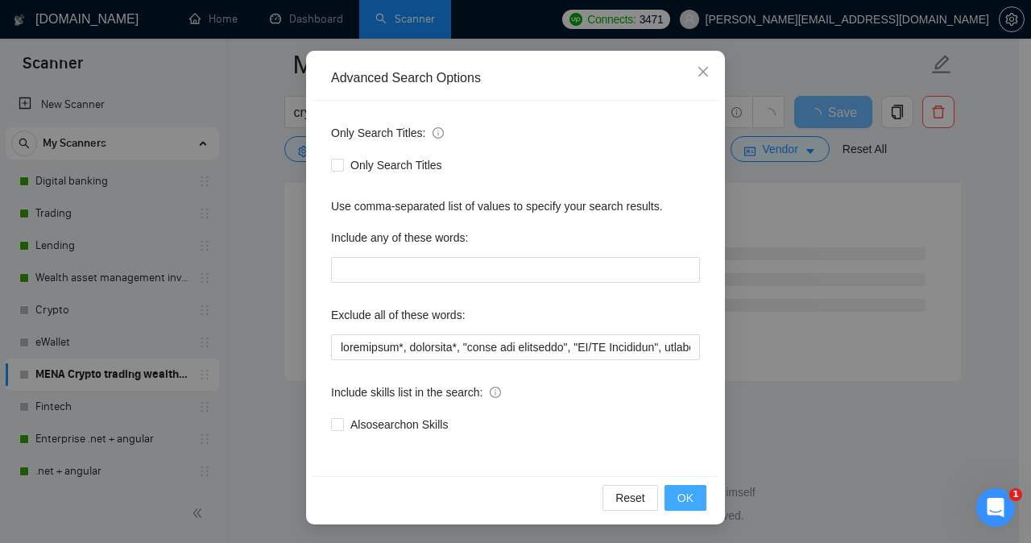
click at [685, 494] on span "OK" at bounding box center [685, 498] width 16 height 18
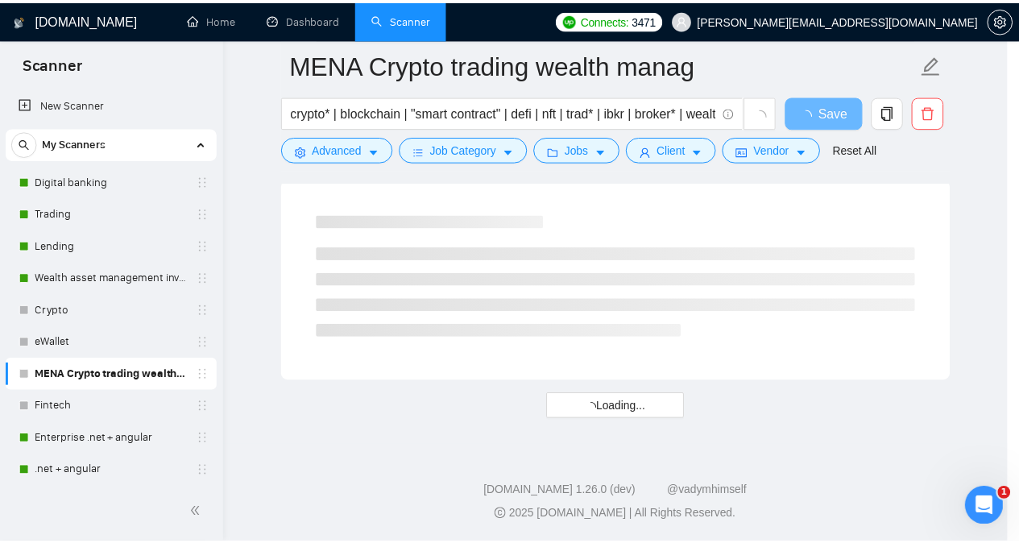
scroll to position [46, 0]
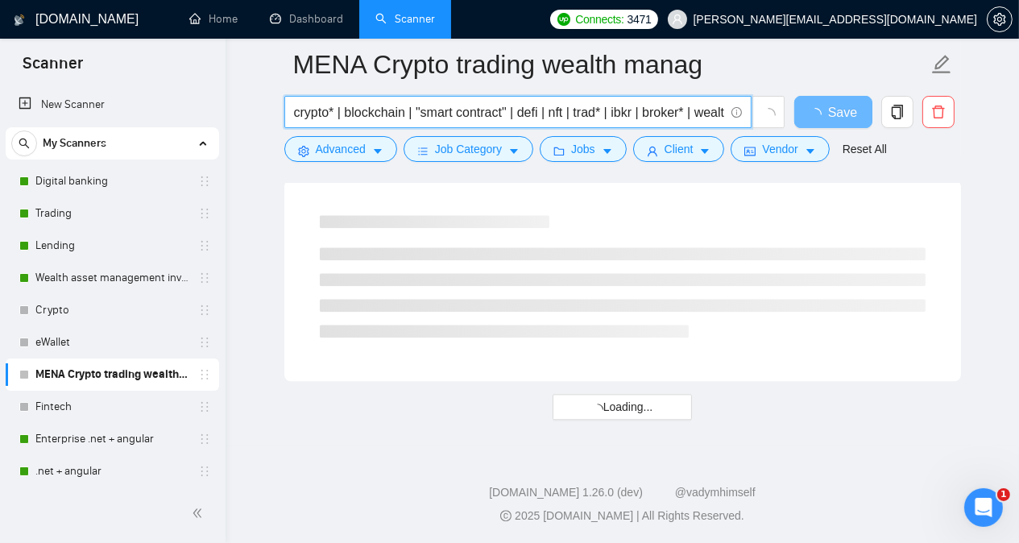
click at [706, 114] on input "crypto* | blockchain | "smart contract" | defi | nft | trad* | ibkr | broker* |…" at bounding box center [509, 112] width 430 height 20
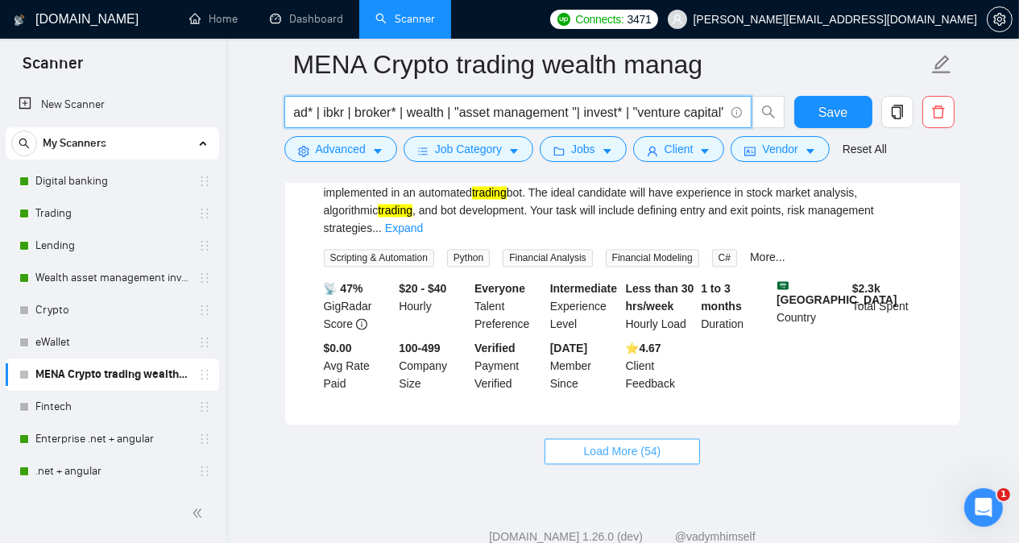
scroll to position [0, 0]
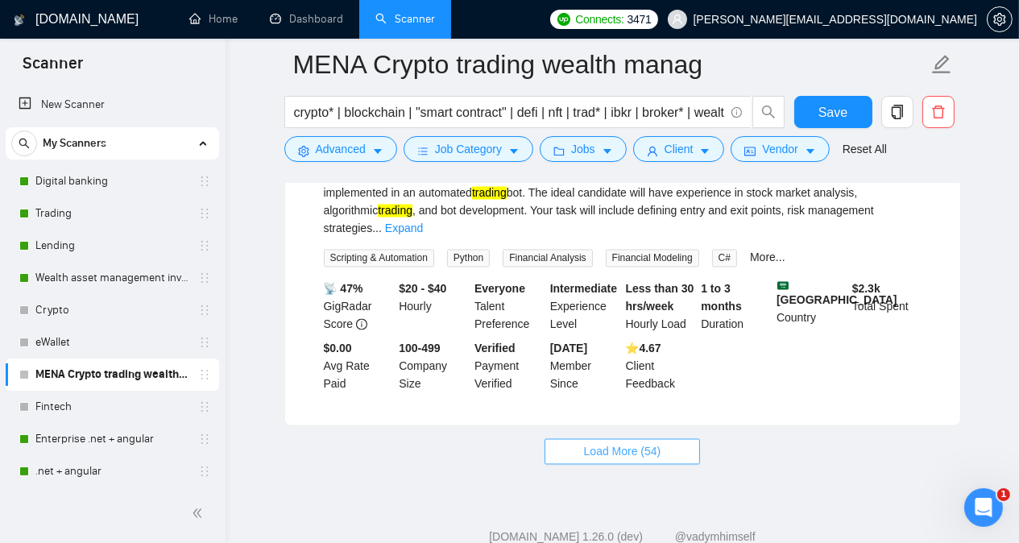
click at [590, 443] on span "Load More (54)" at bounding box center [622, 452] width 77 height 18
click at [658, 443] on span "Load More (54)" at bounding box center [622, 452] width 77 height 18
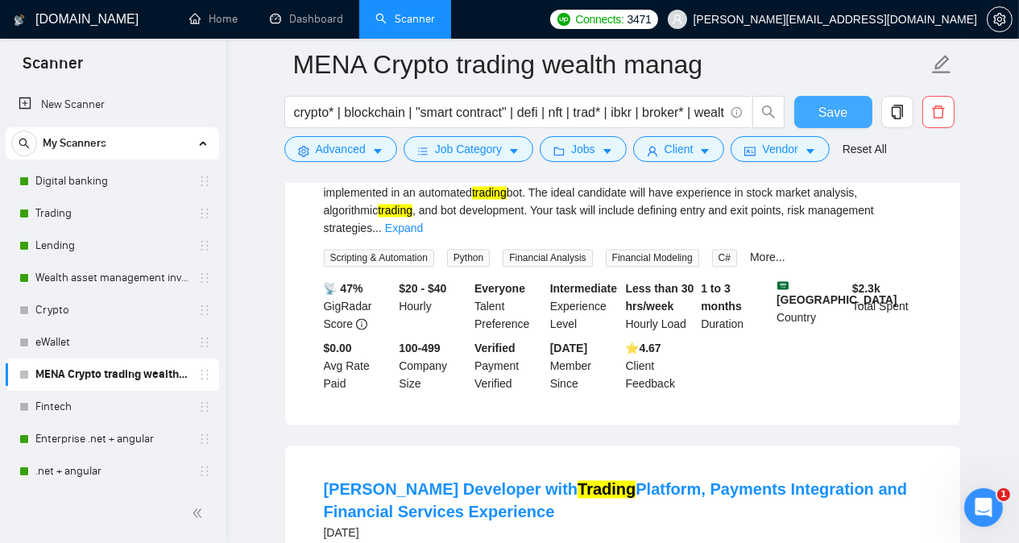
click at [822, 102] on span "Save" at bounding box center [832, 112] width 29 height 20
click at [979, 201] on main "MENA Crypto trading wealth manag crypto* | blockchain | "smart contract" | defi…" at bounding box center [622, 327] width 742 height 7441
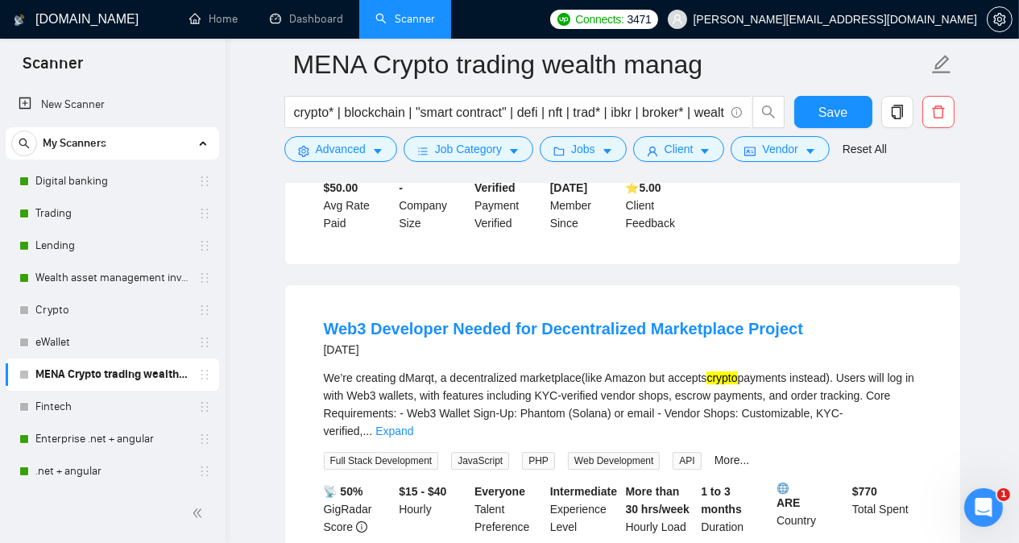
scroll to position [5776, 0]
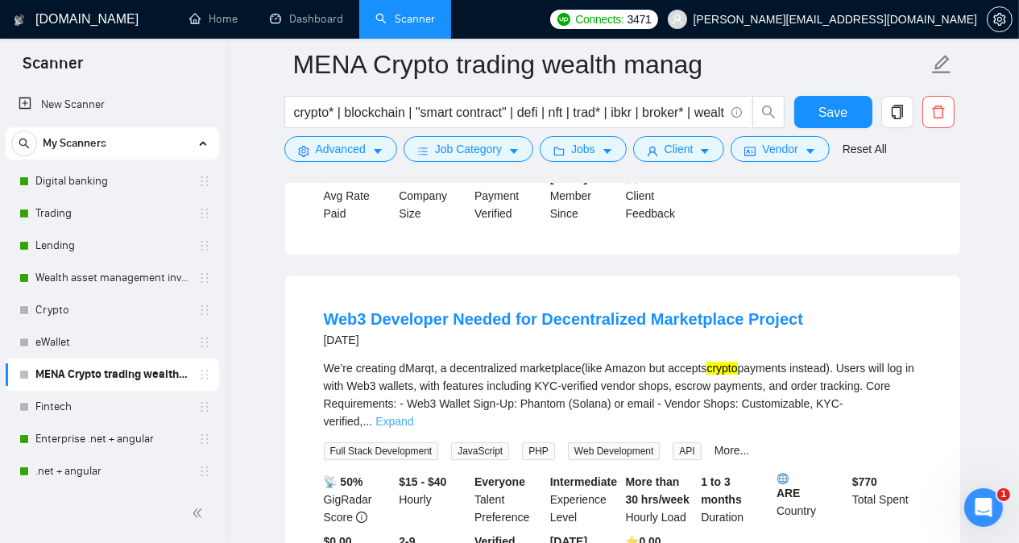
click at [413, 415] on link "Expand" at bounding box center [394, 421] width 38 height 13
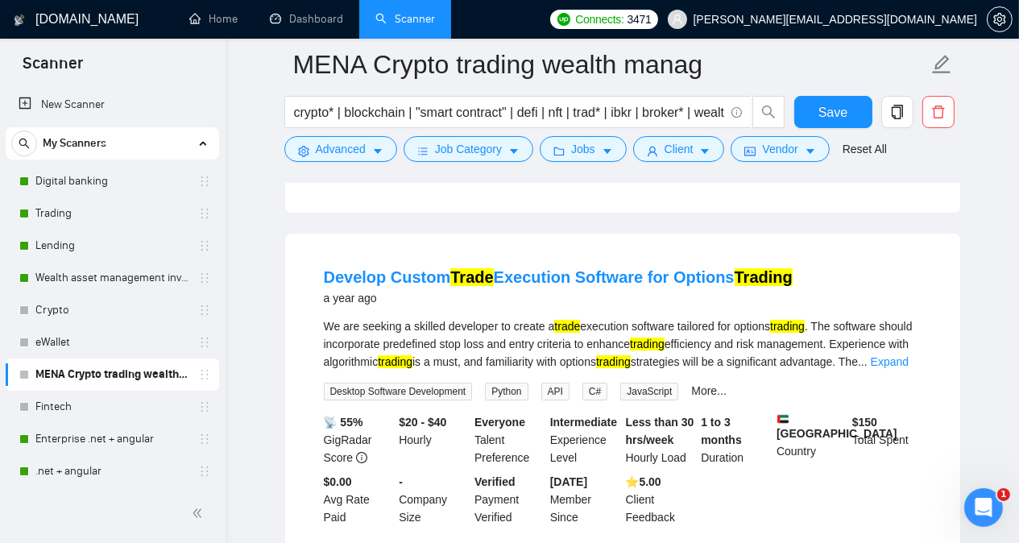
scroll to position [6550, 0]
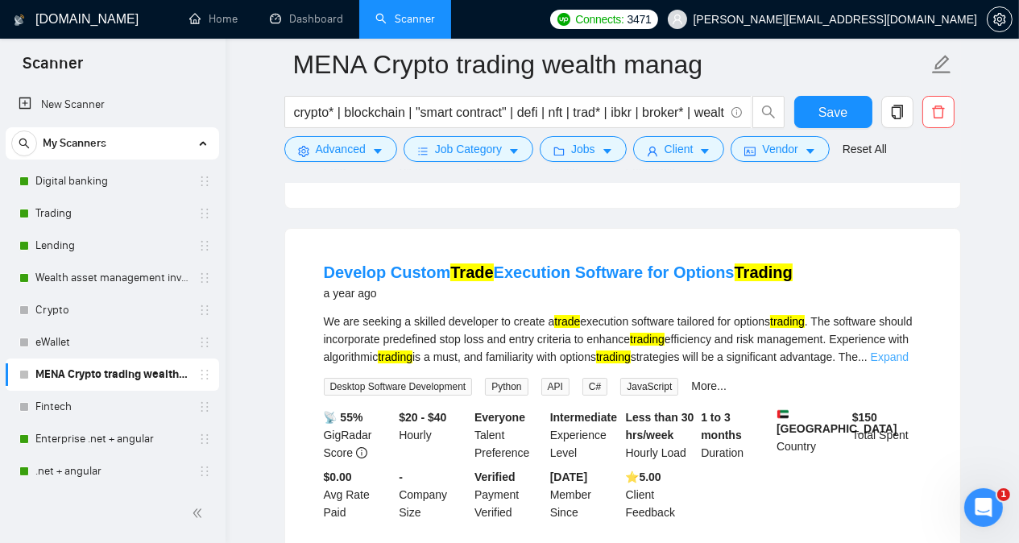
click at [887, 350] on link "Expand" at bounding box center [890, 356] width 38 height 13
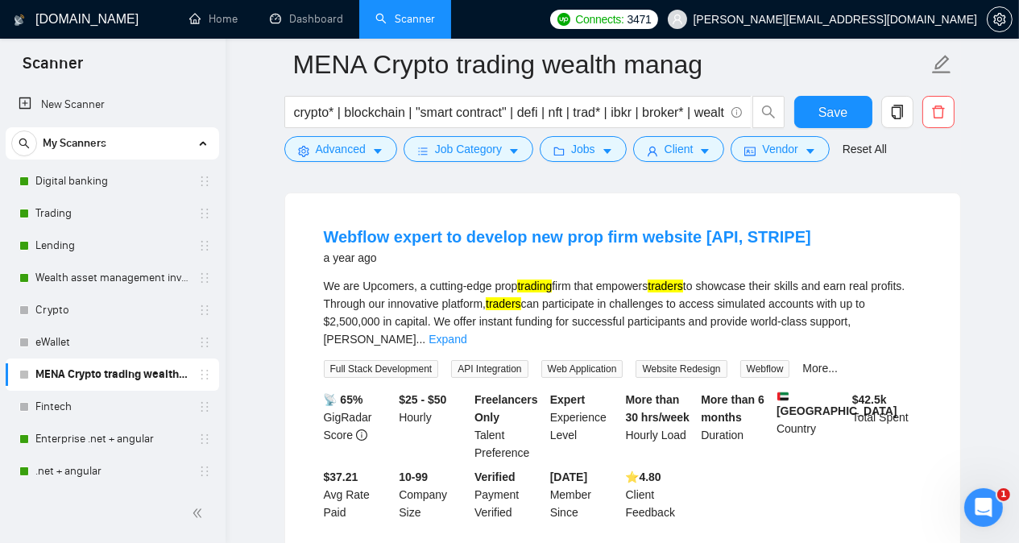
scroll to position [6968, 0]
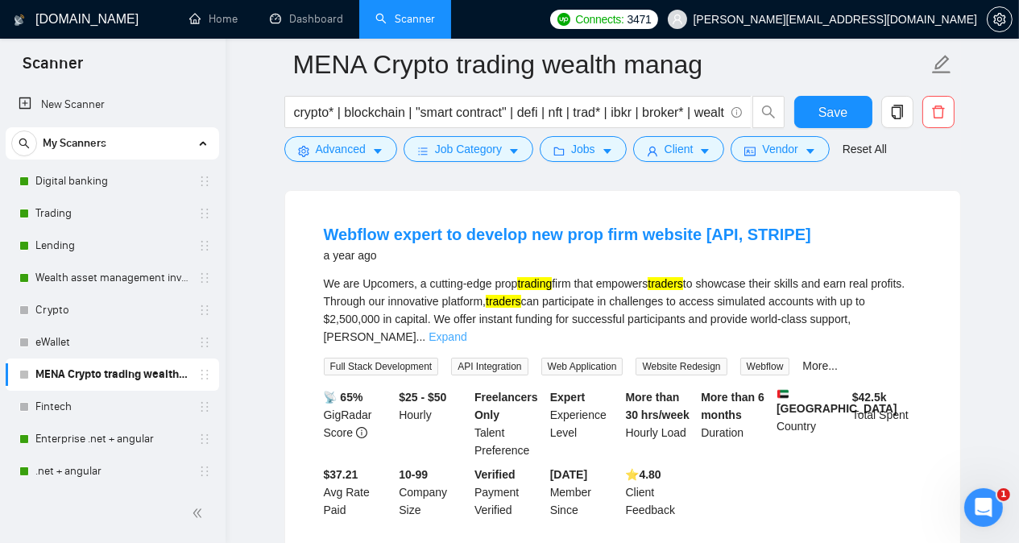
click at [466, 330] on link "Expand" at bounding box center [447, 336] width 38 height 13
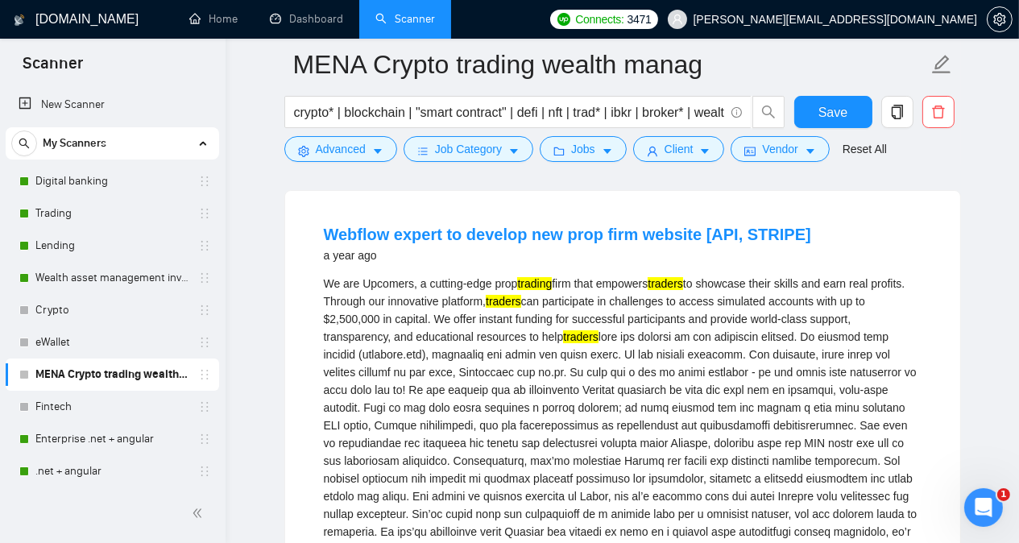
click at [432, 523] on div "We are Upcomers, a cutting-edge prop trading firm that empowers traders to show…" at bounding box center [623, 425] width 598 height 301
copy div "Webflow"
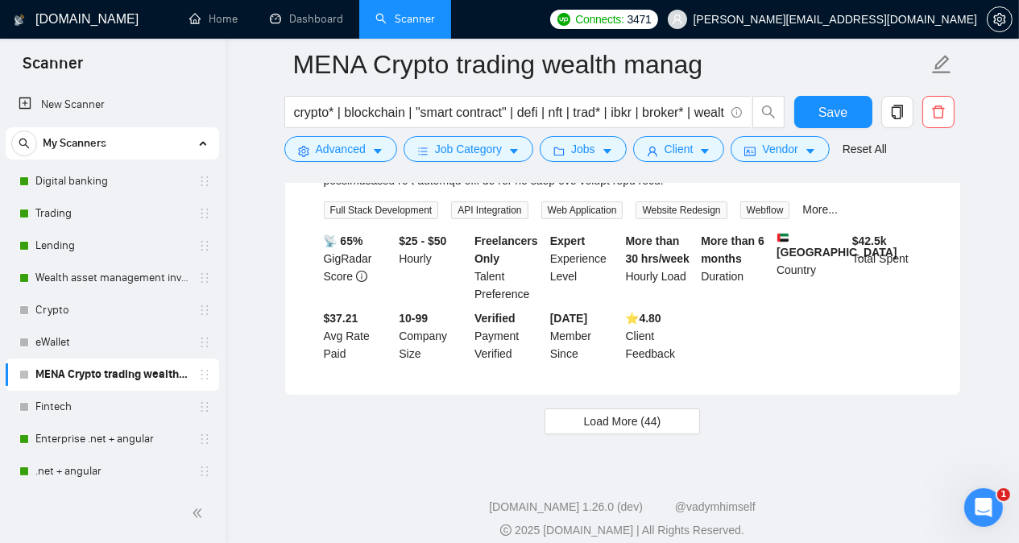
scroll to position [7361, 0]
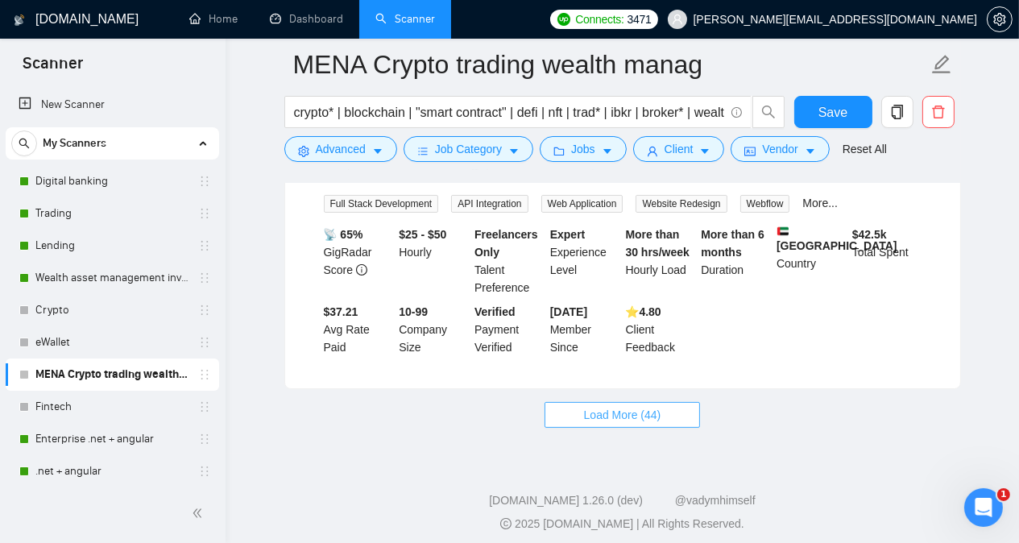
click at [659, 406] on span "Load More (44)" at bounding box center [622, 415] width 77 height 18
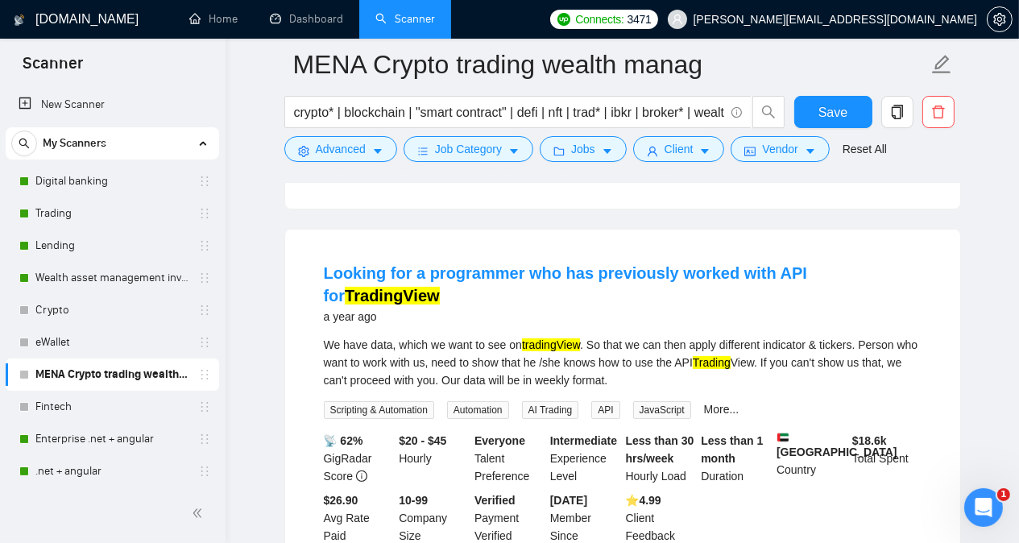
scroll to position [7555, 0]
